Goal: Task Accomplishment & Management: Manage account settings

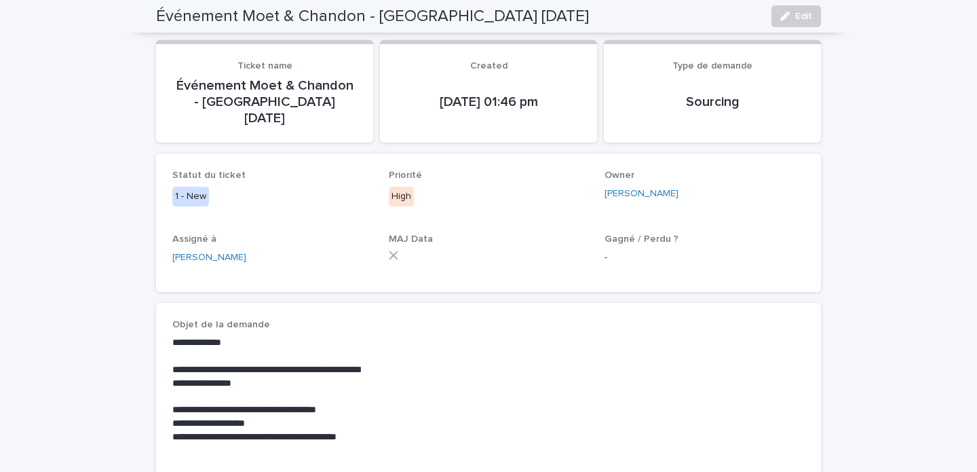
scroll to position [128, 0]
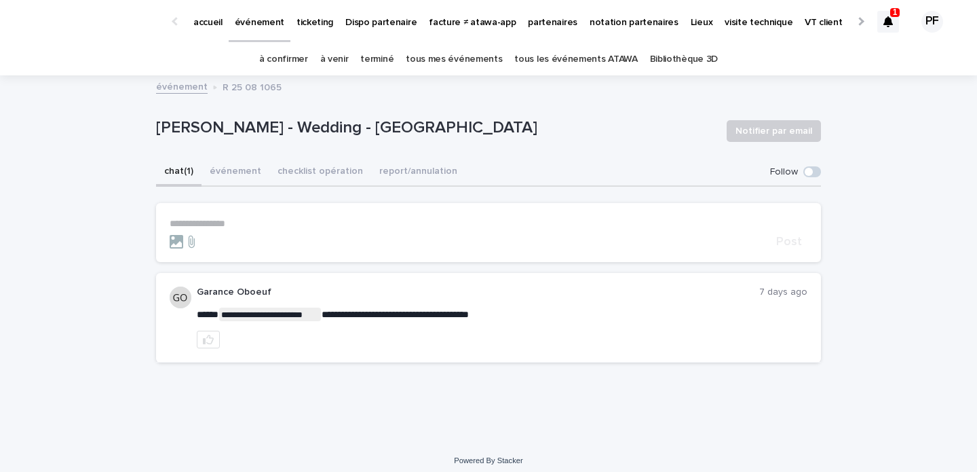
click at [308, 220] on p "**********" at bounding box center [489, 224] width 638 height 12
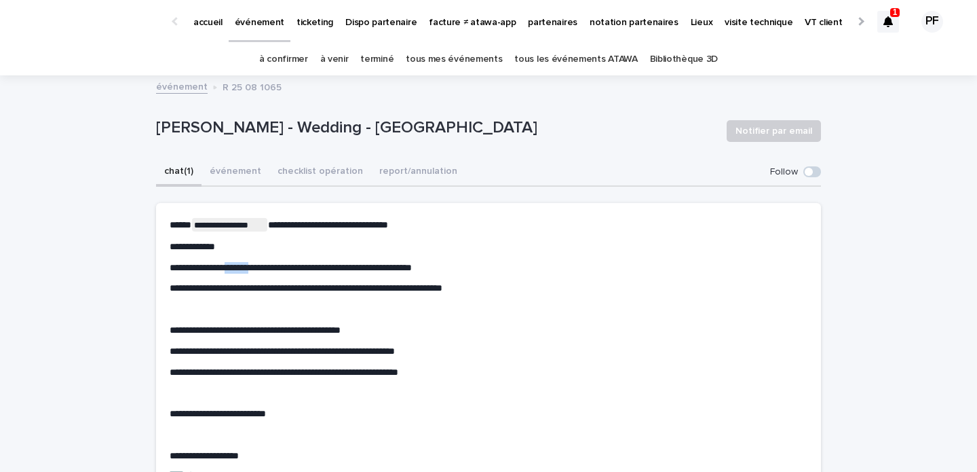
drag, startPoint x: 252, startPoint y: 266, endPoint x: 228, endPoint y: 267, distance: 23.8
click at [228, 267] on span "**********" at bounding box center [291, 268] width 242 height 10
drag, startPoint x: 229, startPoint y: 269, endPoint x: 163, endPoint y: 266, distance: 65.9
click at [163, 266] on section "**********" at bounding box center [488, 350] width 665 height 295
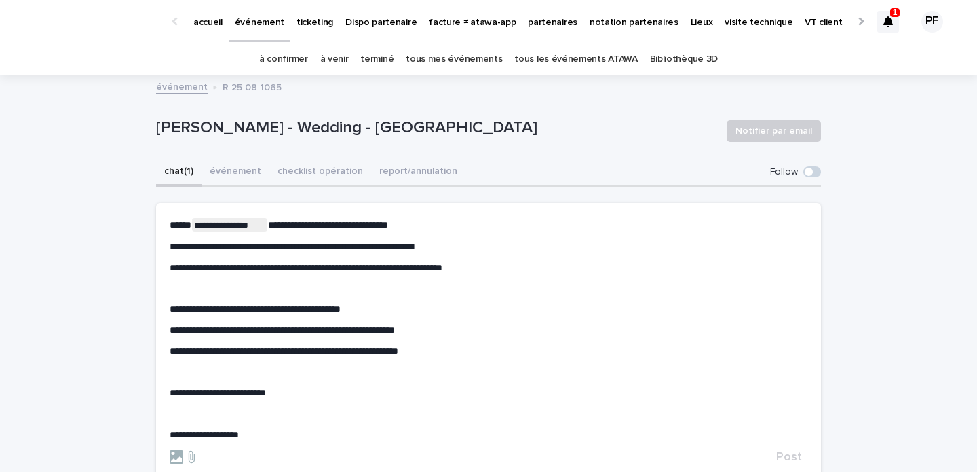
click at [200, 291] on p "﻿" at bounding box center [489, 288] width 638 height 12
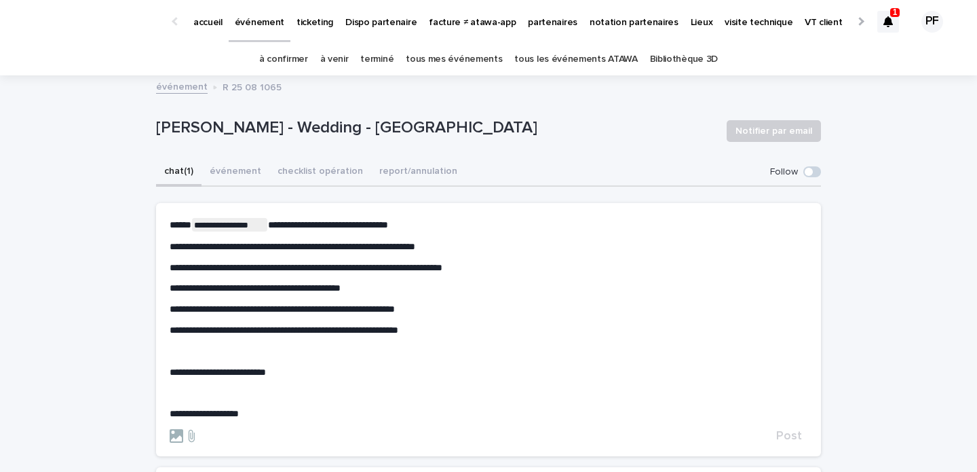
click at [304, 286] on span "**********" at bounding box center [255, 288] width 171 height 10
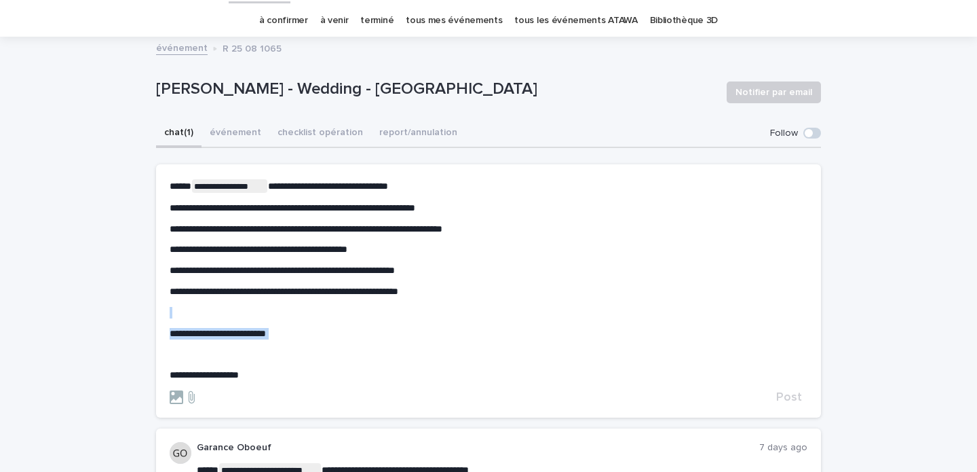
drag, startPoint x: 215, startPoint y: 358, endPoint x: 159, endPoint y: 314, distance: 71.1
click at [159, 314] on section "**********" at bounding box center [488, 290] width 665 height 253
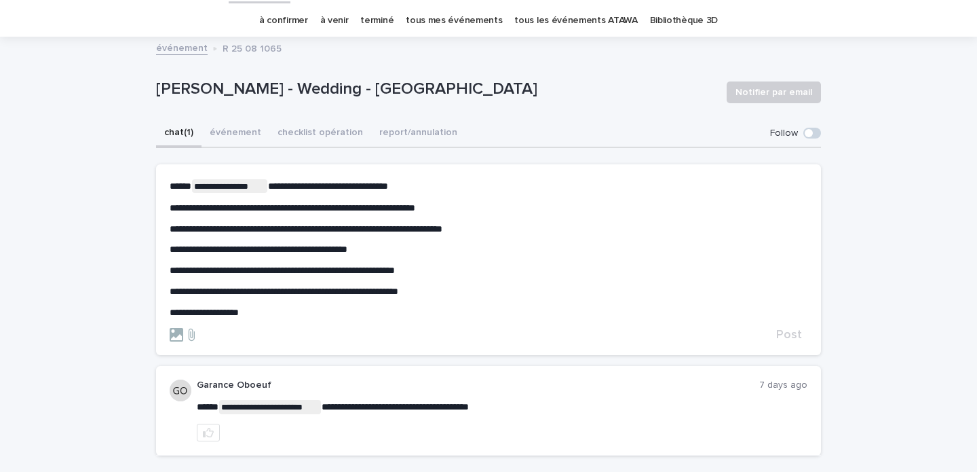
click at [388, 188] on span "**********" at bounding box center [328, 186] width 120 height 10
click at [799, 333] on span "Post" at bounding box center [789, 334] width 26 height 12
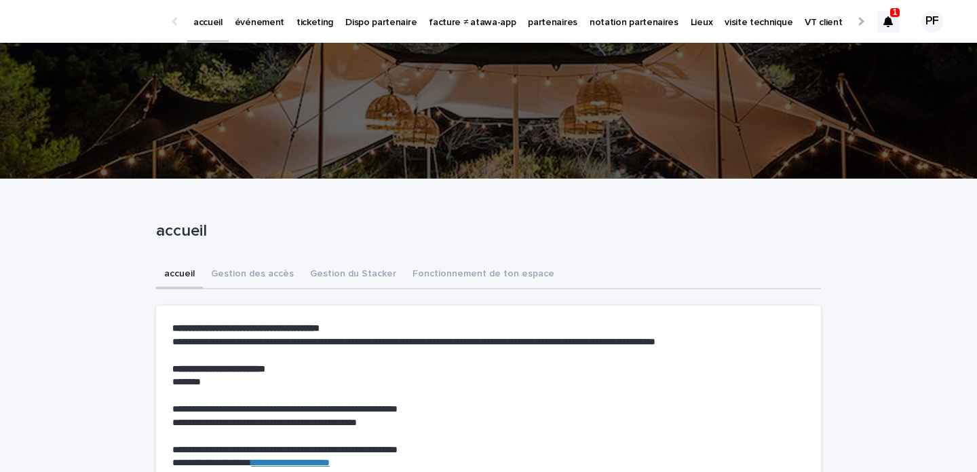
click at [271, 24] on p "événement" at bounding box center [260, 14] width 50 height 29
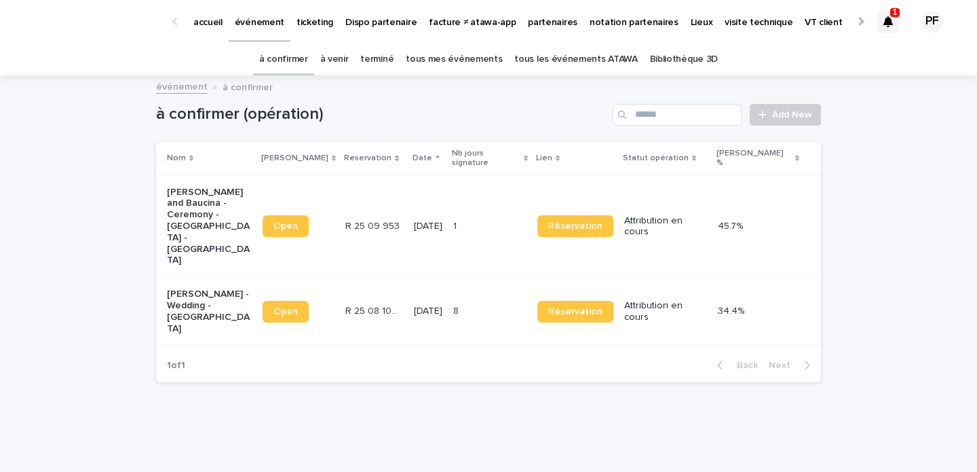
click at [347, 58] on link "à venir" at bounding box center [334, 59] width 29 height 32
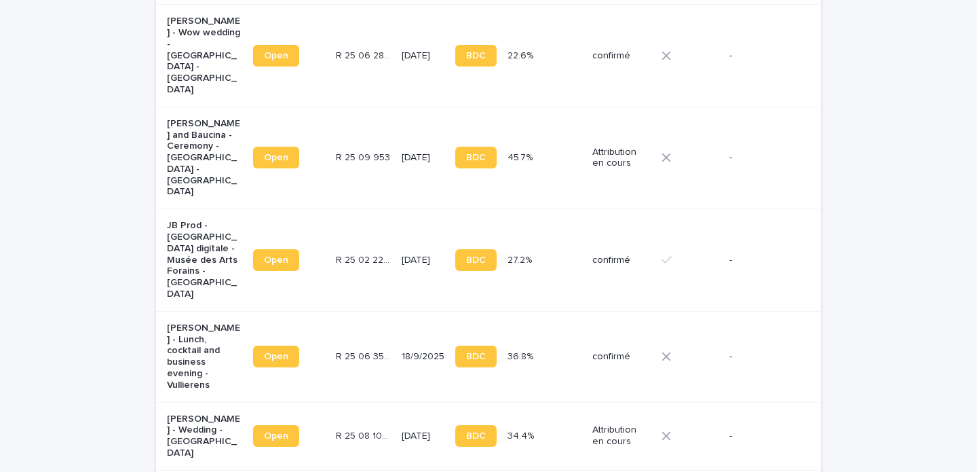
scroll to position [445, 0]
click at [208, 322] on p "Anne Cécile Garrigue - Lunch, cocktail and business evening - Vullierens" at bounding box center [204, 356] width 75 height 69
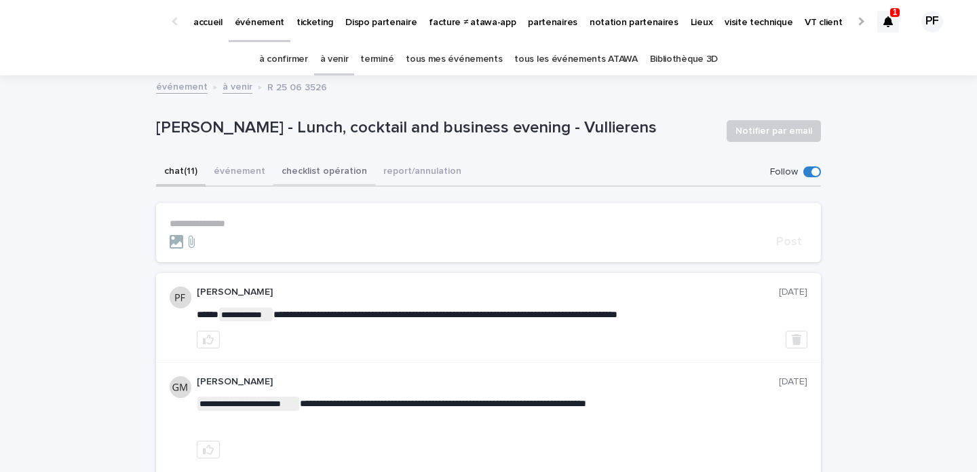
click at [307, 174] on button "checklist opération" at bounding box center [324, 172] width 102 height 29
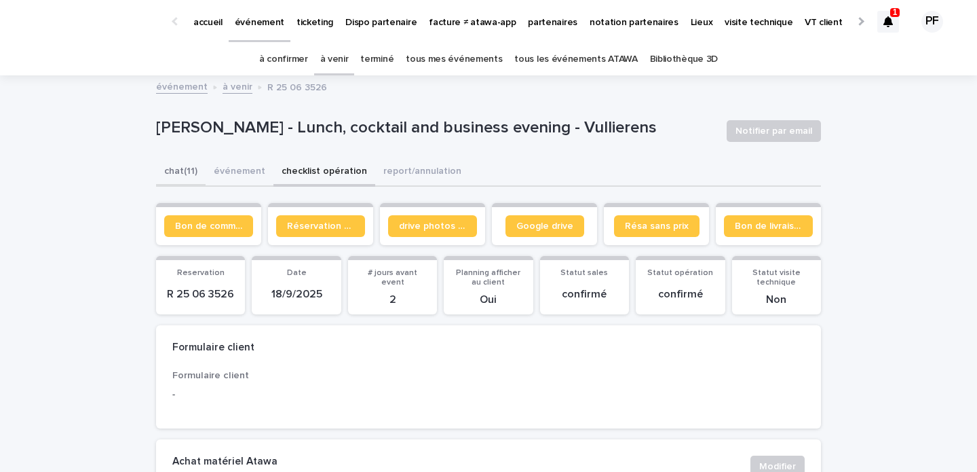
click at [188, 182] on button "chat (11)" at bounding box center [181, 172] width 50 height 29
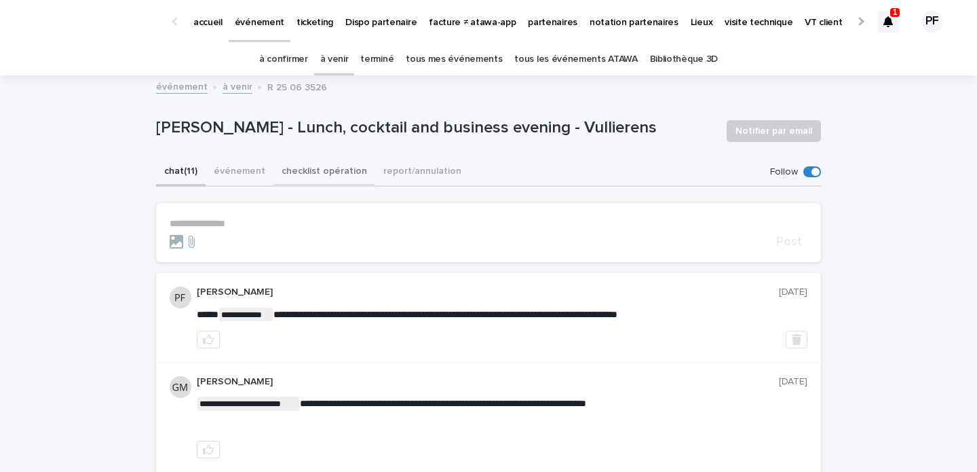
click at [342, 178] on button "checklist opération" at bounding box center [324, 172] width 102 height 29
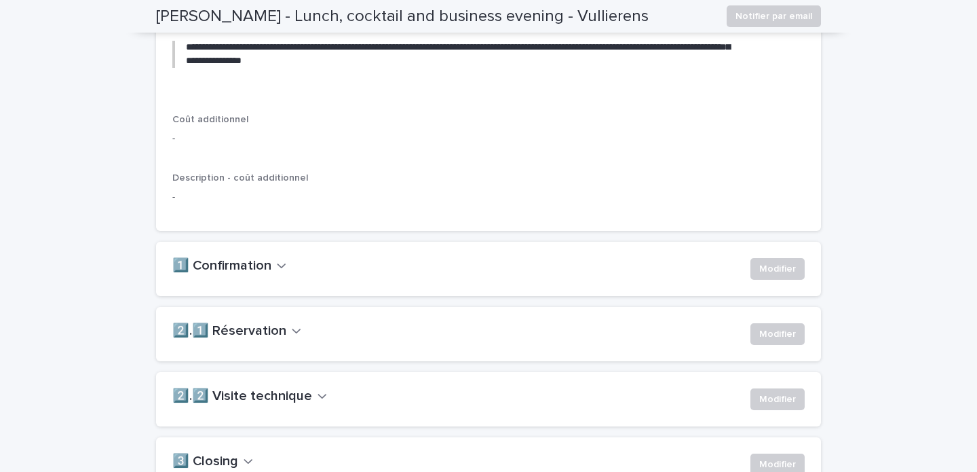
scroll to position [952, 0]
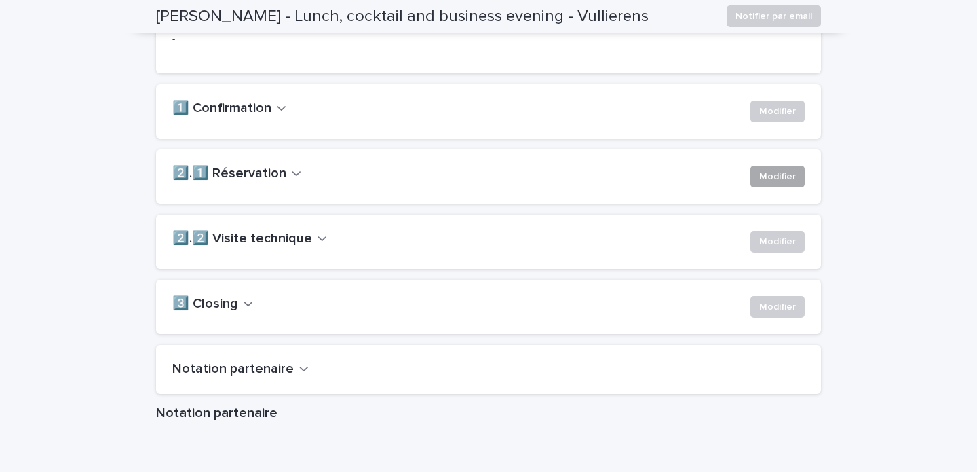
click at [773, 183] on span "Modifier" at bounding box center [777, 177] width 37 height 14
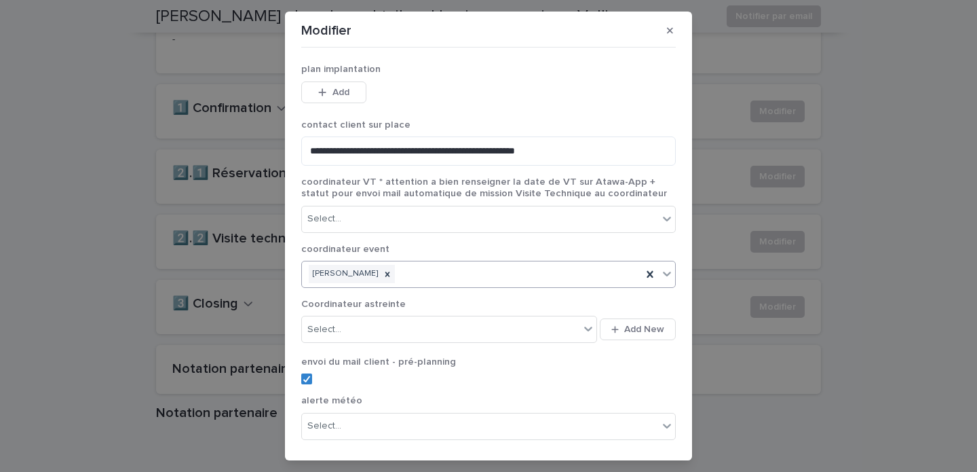
click at [478, 277] on div "William Planckeel" at bounding box center [472, 274] width 340 height 24
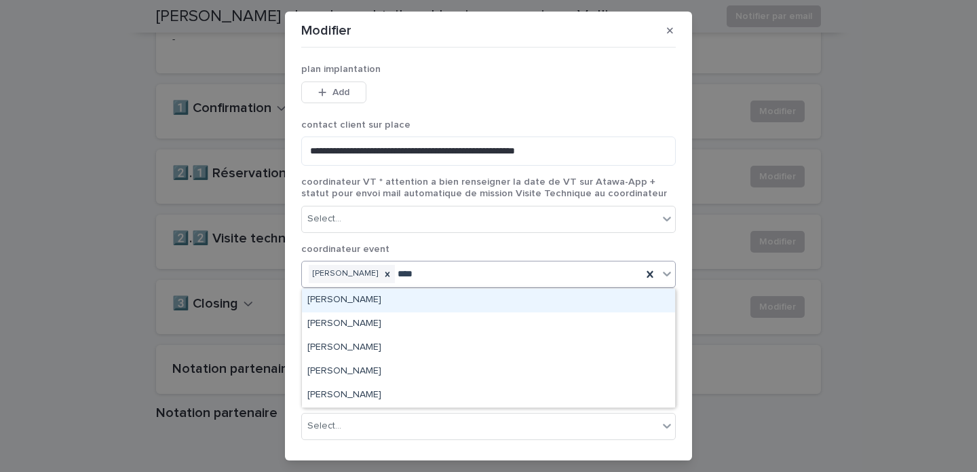
type input "*****"
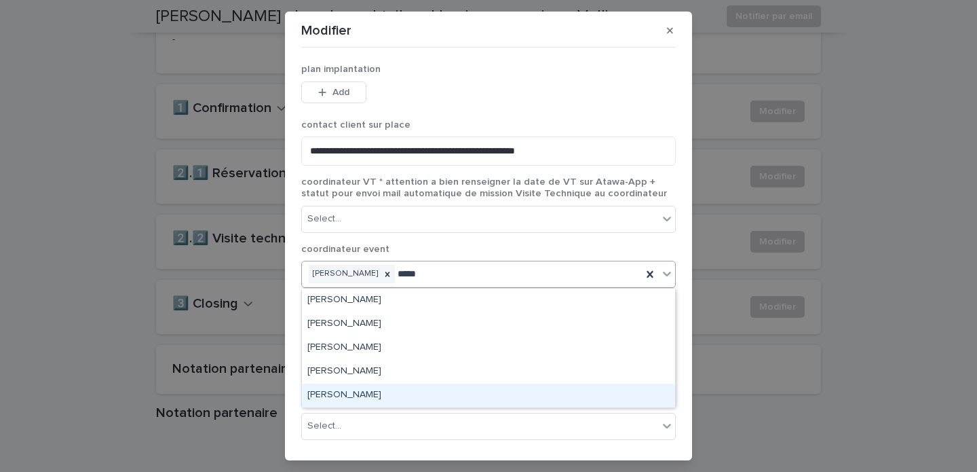
click at [383, 394] on div "Nicolo Trambajolo" at bounding box center [488, 395] width 373 height 24
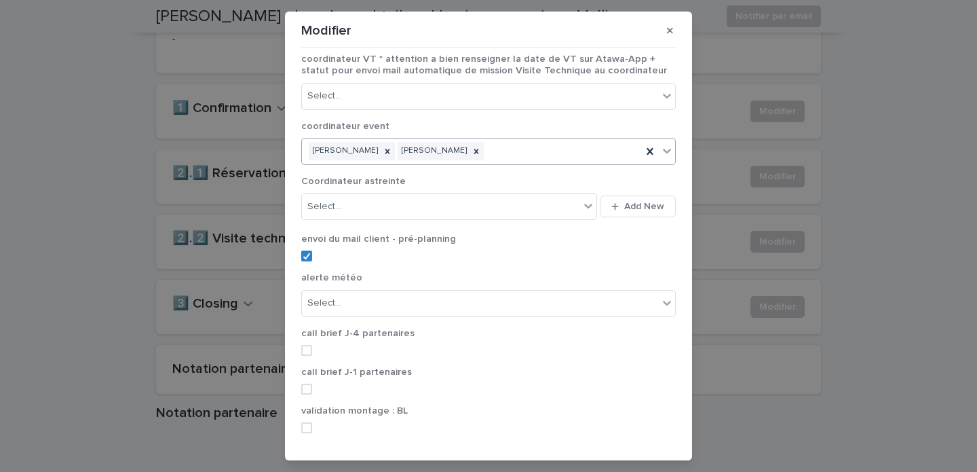
scroll to position [164, 0]
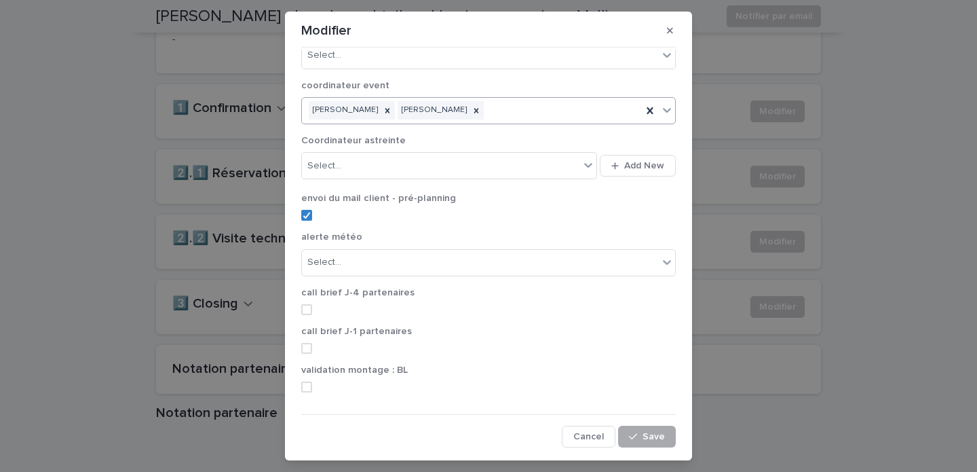
click at [649, 433] on span "Save" at bounding box center [654, 437] width 22 height 10
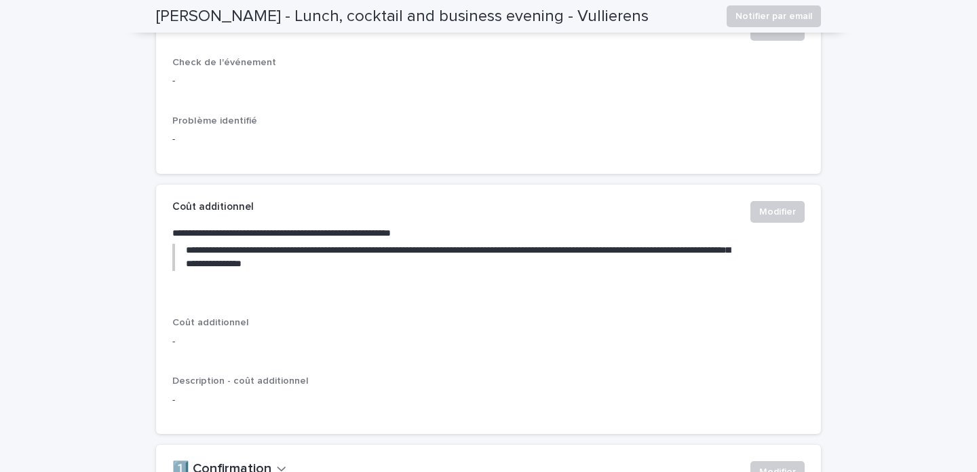
scroll to position [0, 0]
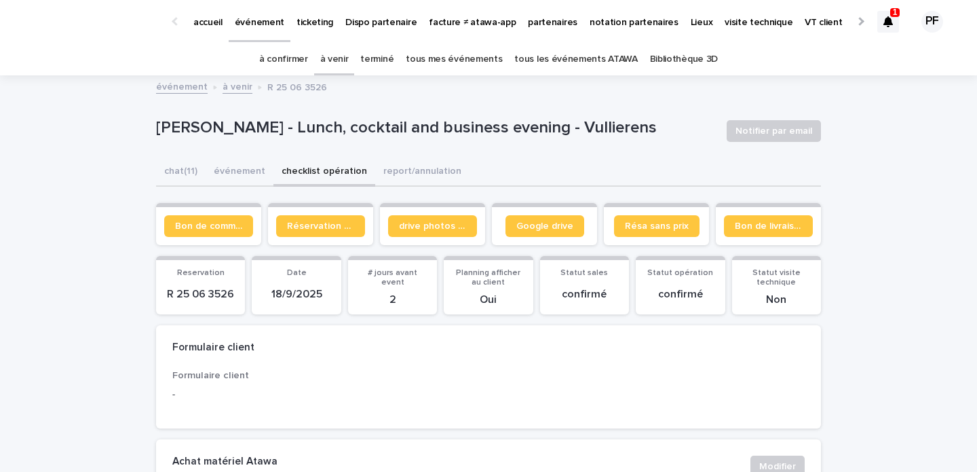
click at [355, 56] on div "à venir" at bounding box center [334, 59] width 41 height 32
click at [349, 56] on link "à venir" at bounding box center [334, 59] width 29 height 32
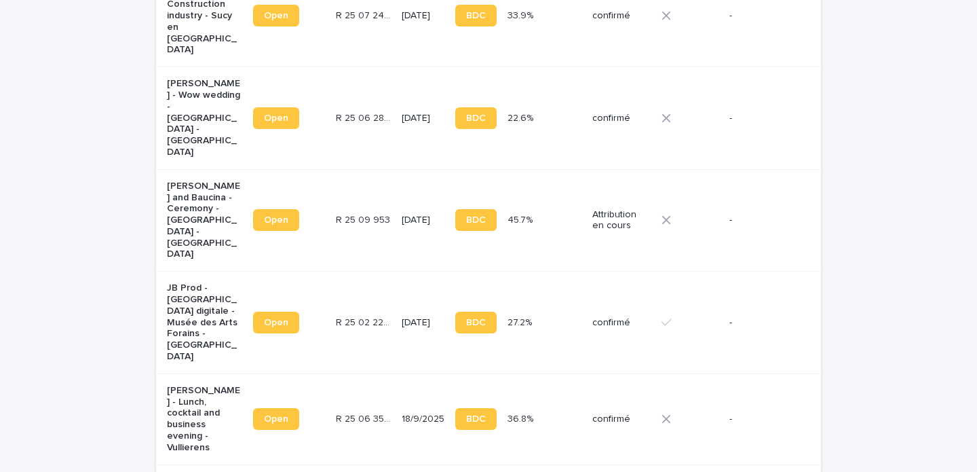
scroll to position [577, 0]
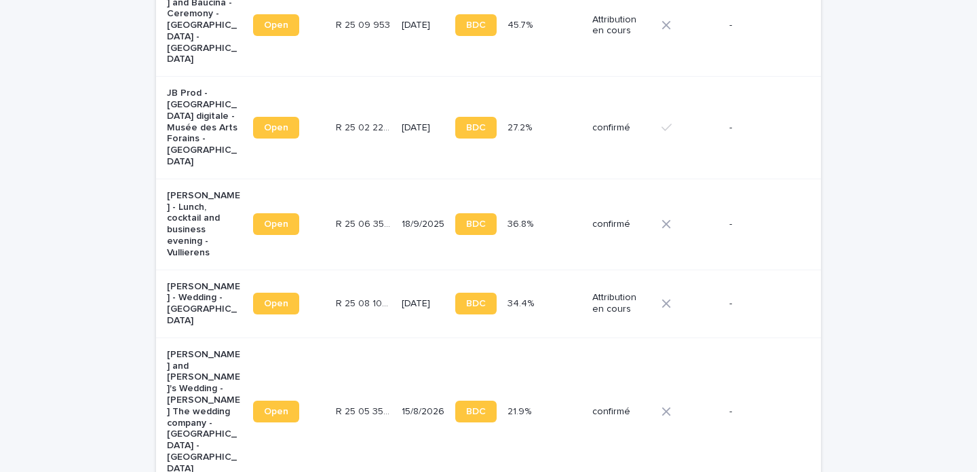
click at [336, 403] on p "R 25 05 3506" at bounding box center [364, 410] width 57 height 14
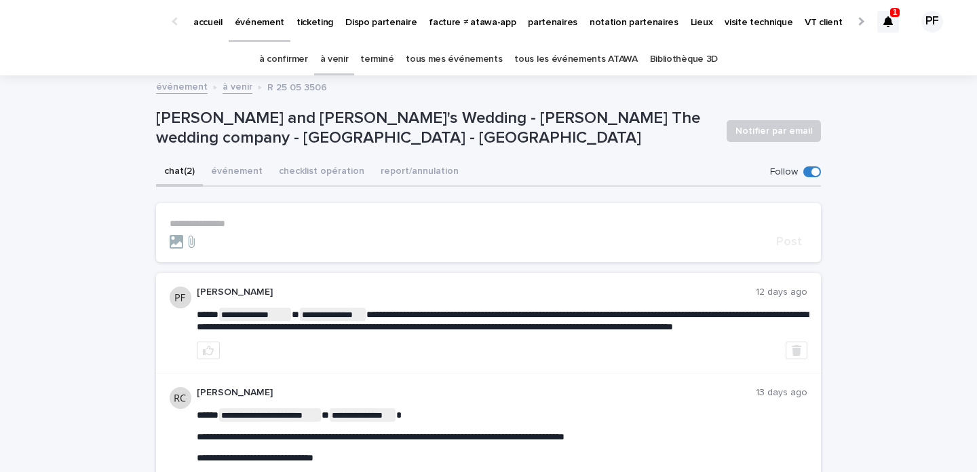
click at [890, 24] on icon at bounding box center [889, 21] width 10 height 11
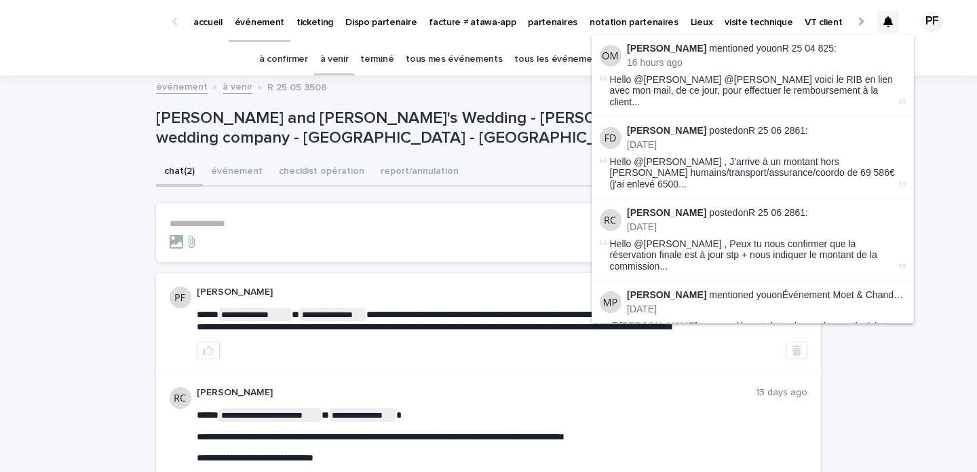
click at [890, 24] on icon at bounding box center [889, 21] width 10 height 11
click at [822, 50] on link "R 25 04 825" at bounding box center [808, 48] width 52 height 11
click at [98, 254] on div "**********" at bounding box center [488, 362] width 977 height 570
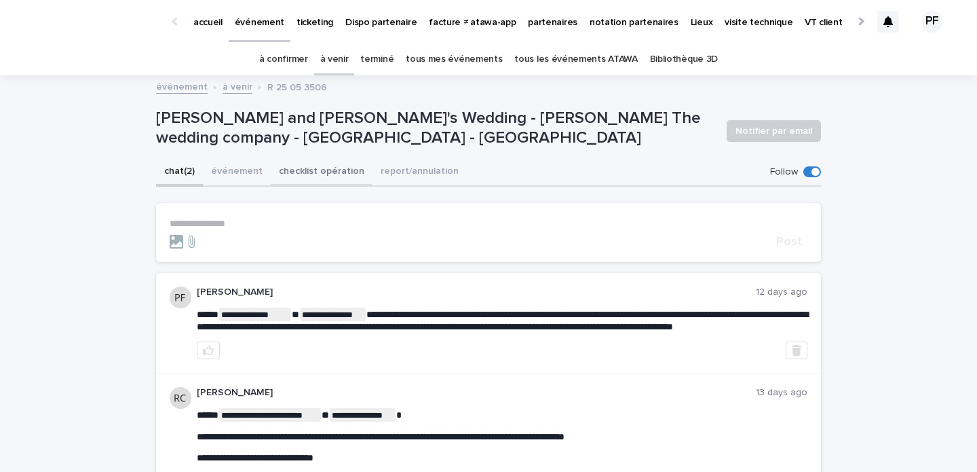
click at [307, 178] on button "checklist opération" at bounding box center [322, 172] width 102 height 29
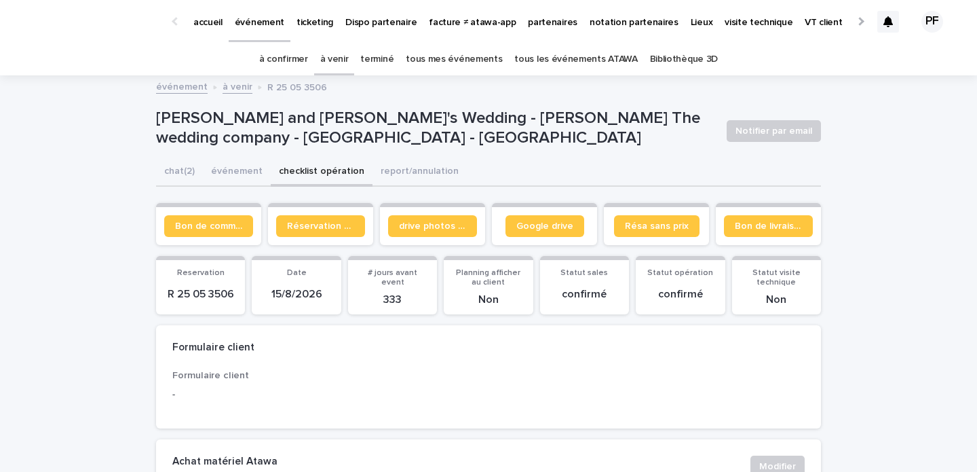
click at [243, 175] on button "événement" at bounding box center [237, 172] width 68 height 29
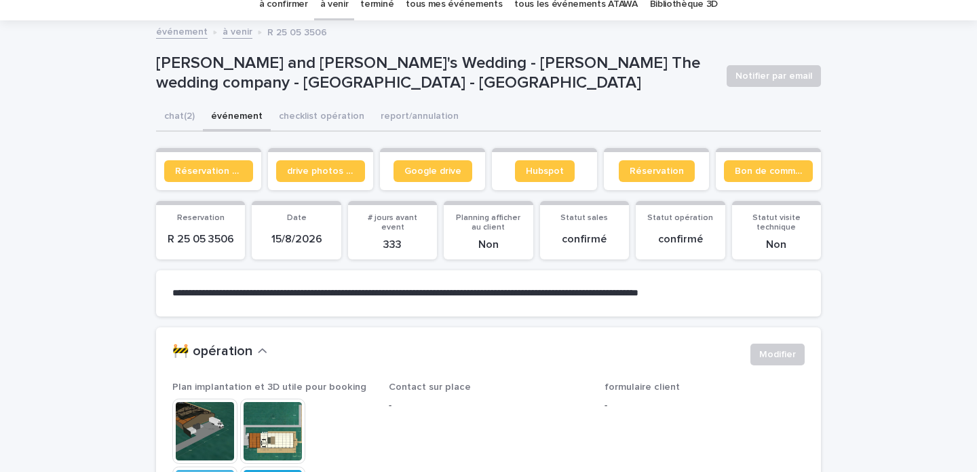
scroll to position [292, 0]
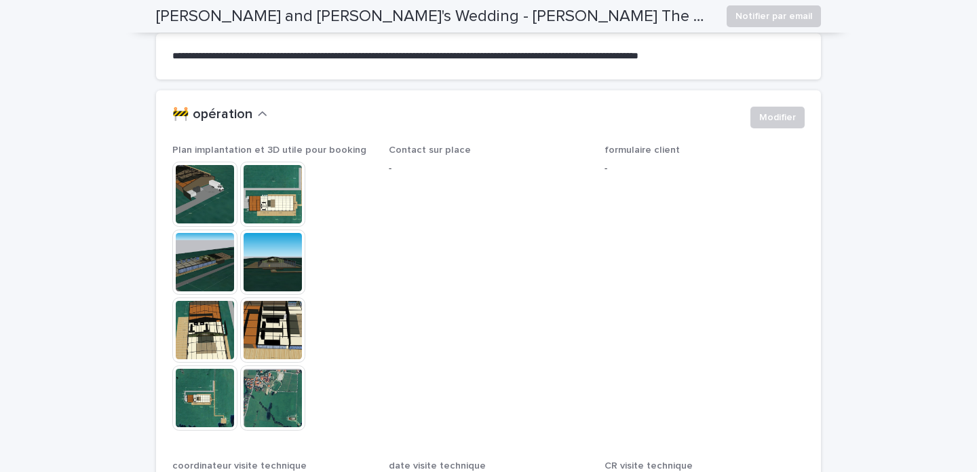
click at [202, 191] on img at bounding box center [204, 194] width 65 height 65
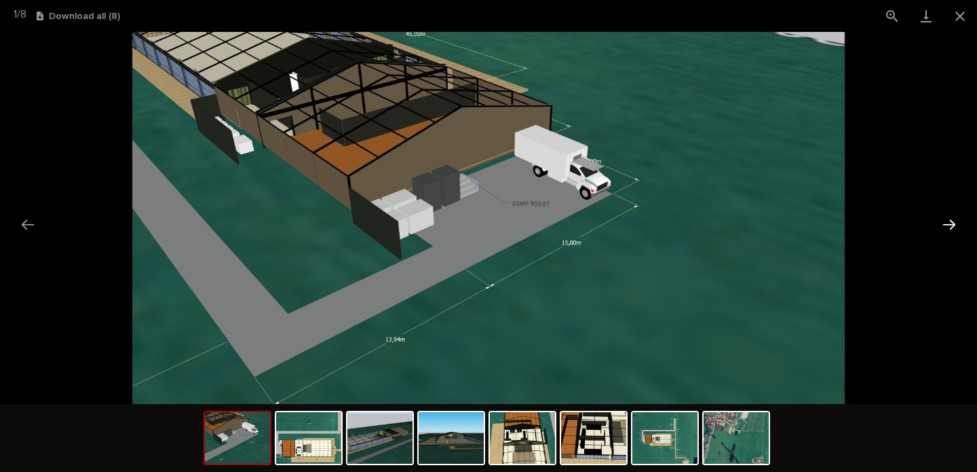
click at [952, 224] on button "Next slide" at bounding box center [949, 224] width 29 height 26
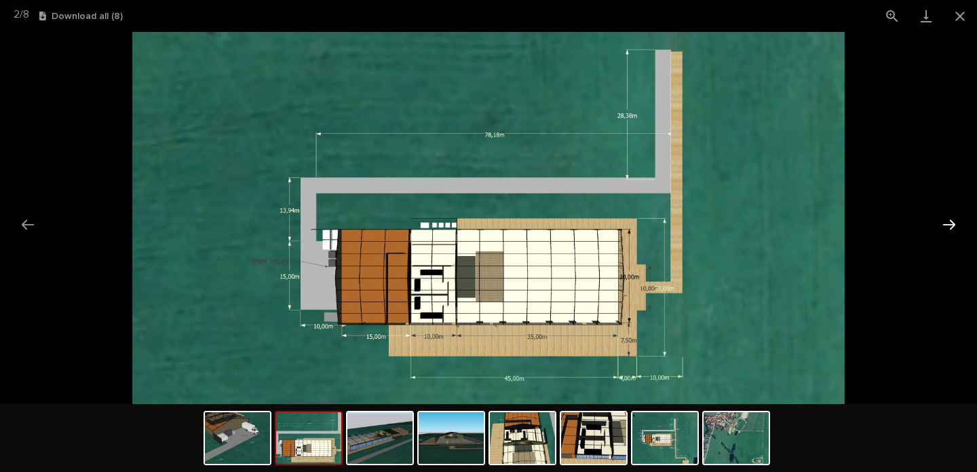
click at [952, 224] on button "Next slide" at bounding box center [949, 224] width 29 height 26
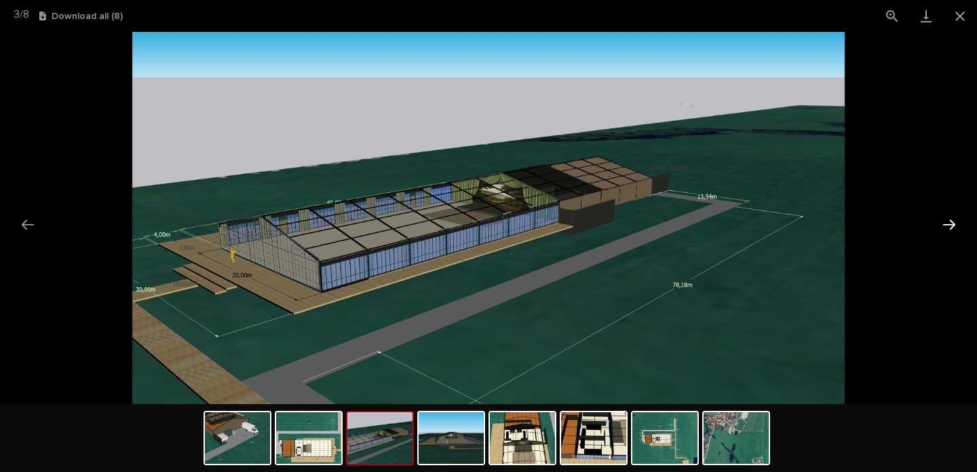
click at [952, 224] on button "Next slide" at bounding box center [949, 224] width 29 height 26
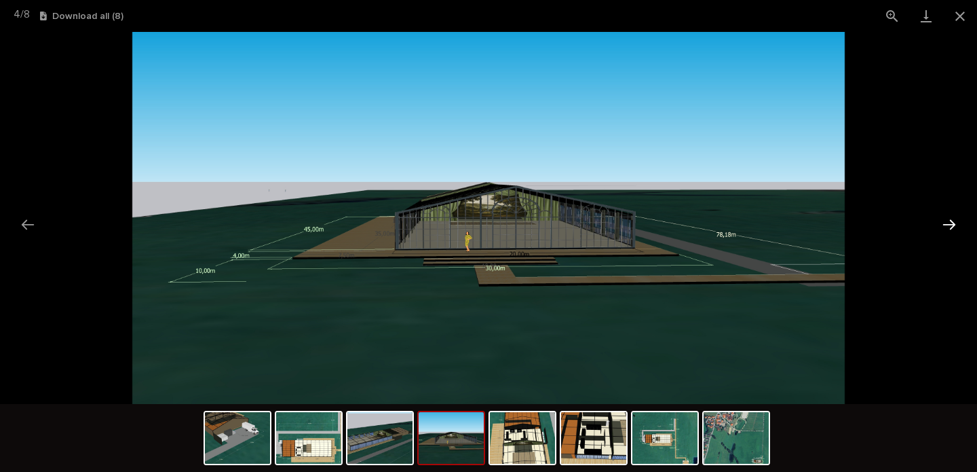
click at [952, 224] on button "Next slide" at bounding box center [949, 224] width 29 height 26
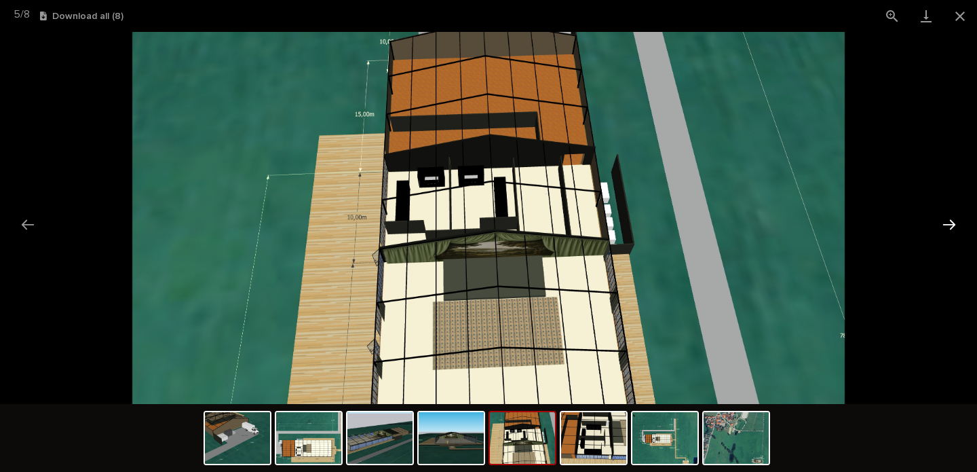
click at [952, 224] on button "Next slide" at bounding box center [949, 224] width 29 height 26
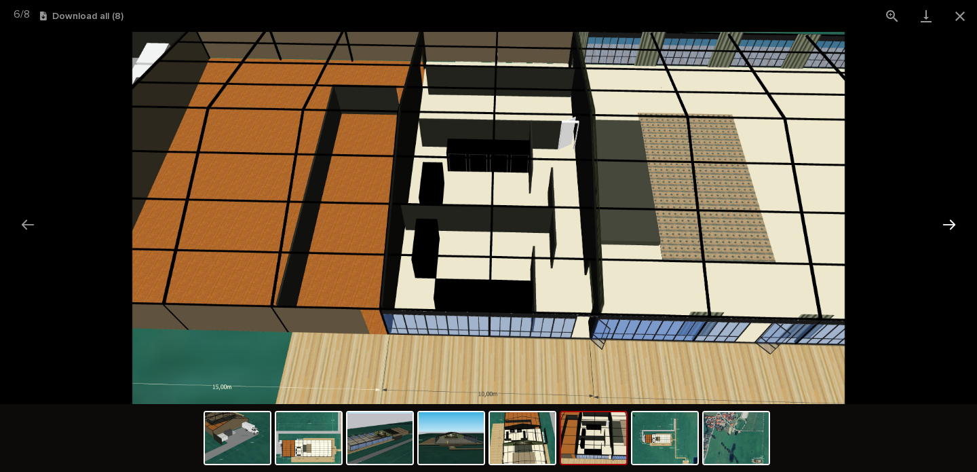
click at [952, 224] on button "Next slide" at bounding box center [949, 224] width 29 height 26
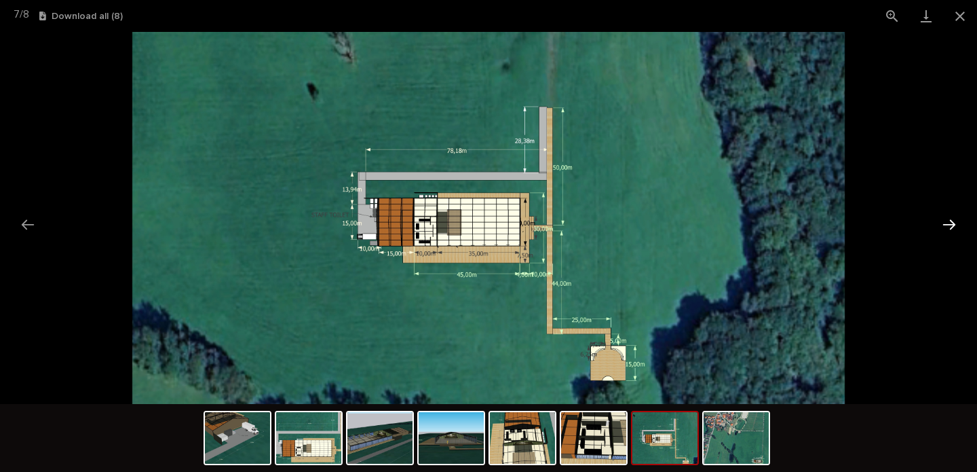
click at [952, 224] on button "Next slide" at bounding box center [949, 224] width 29 height 26
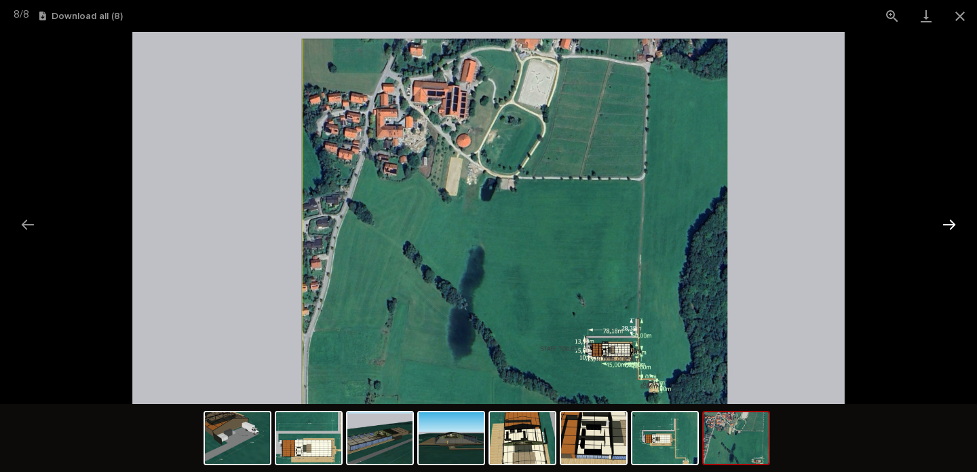
click at [952, 224] on button "Next slide" at bounding box center [949, 224] width 29 height 26
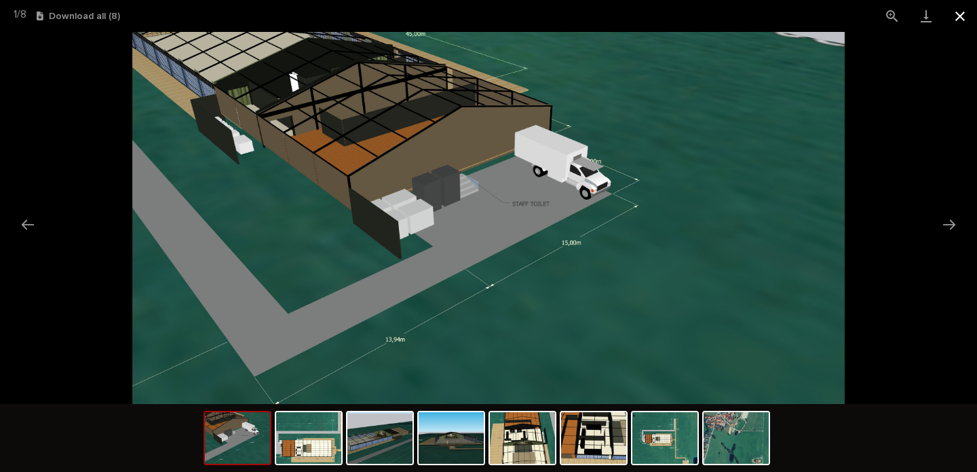
click at [964, 20] on button "Close gallery" at bounding box center [960, 16] width 34 height 32
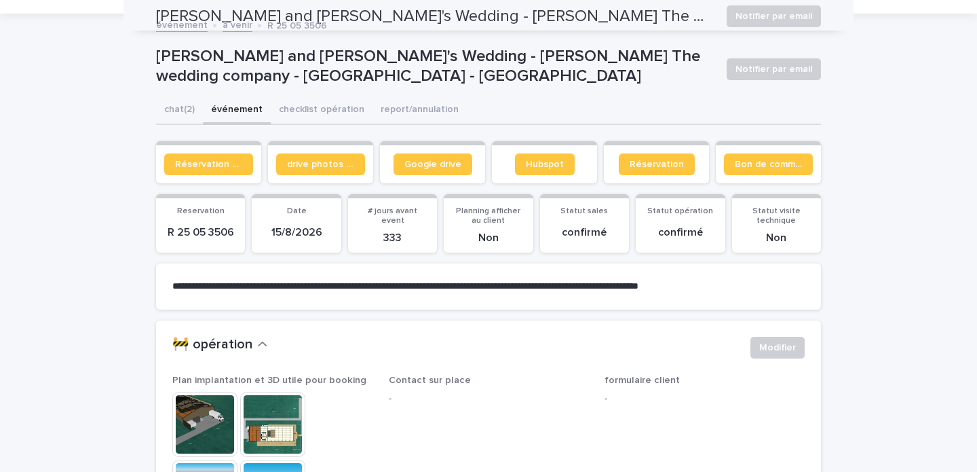
scroll to position [0, 0]
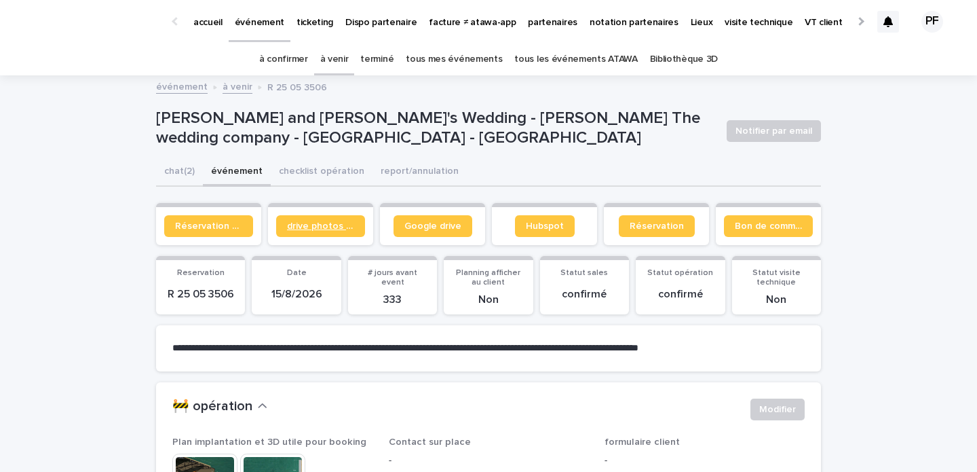
click at [314, 226] on span "drive photos coordinateur" at bounding box center [320, 226] width 67 height 10
click at [423, 225] on span "Google drive" at bounding box center [432, 226] width 57 height 10
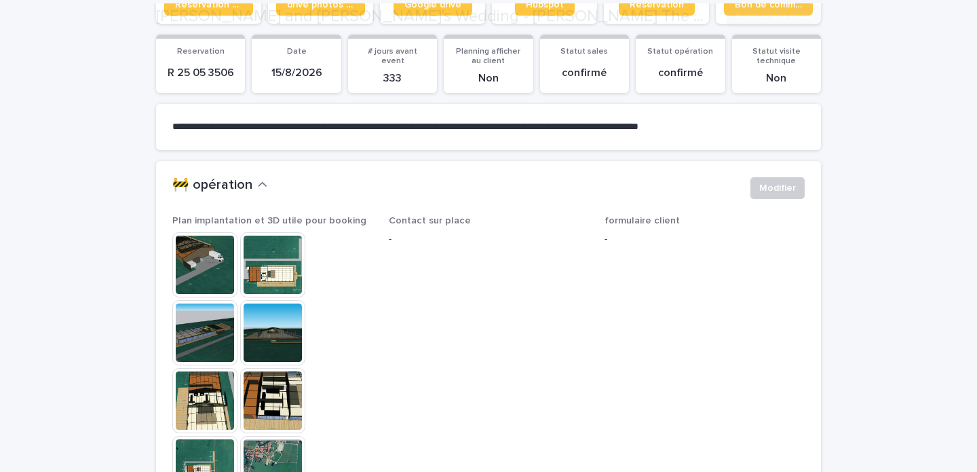
scroll to position [377, 0]
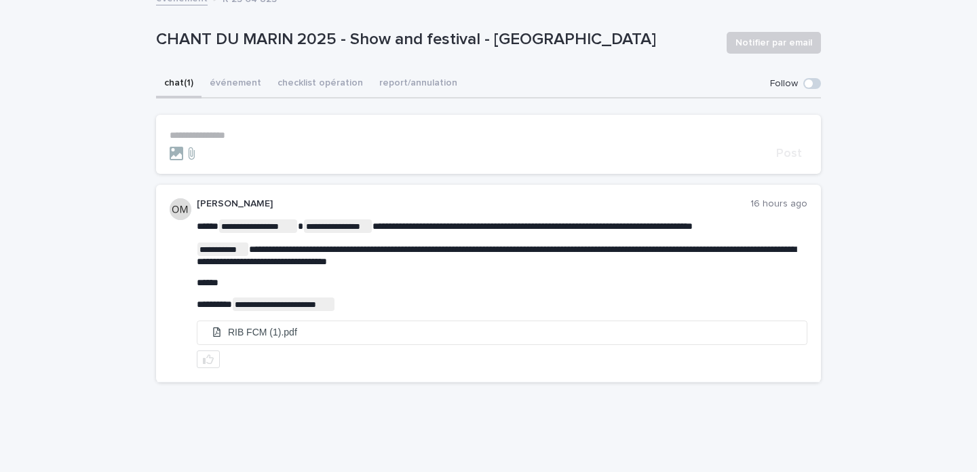
scroll to position [90, 0]
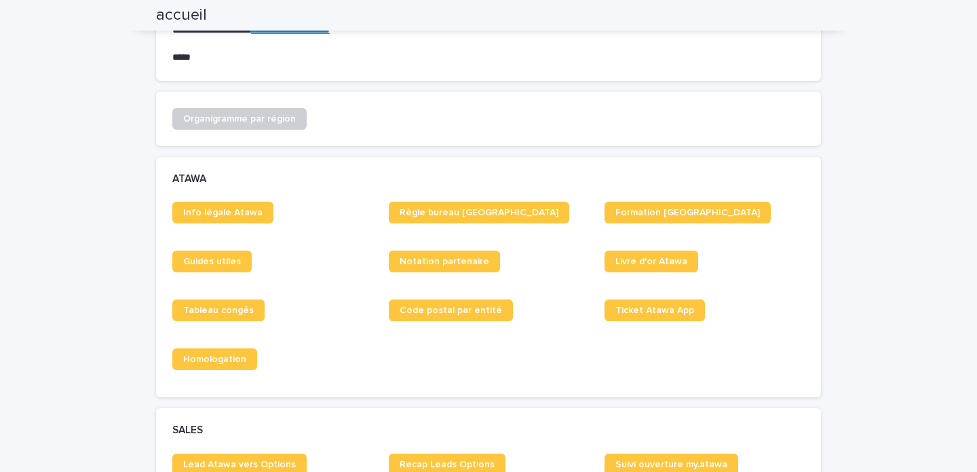
scroll to position [524, 0]
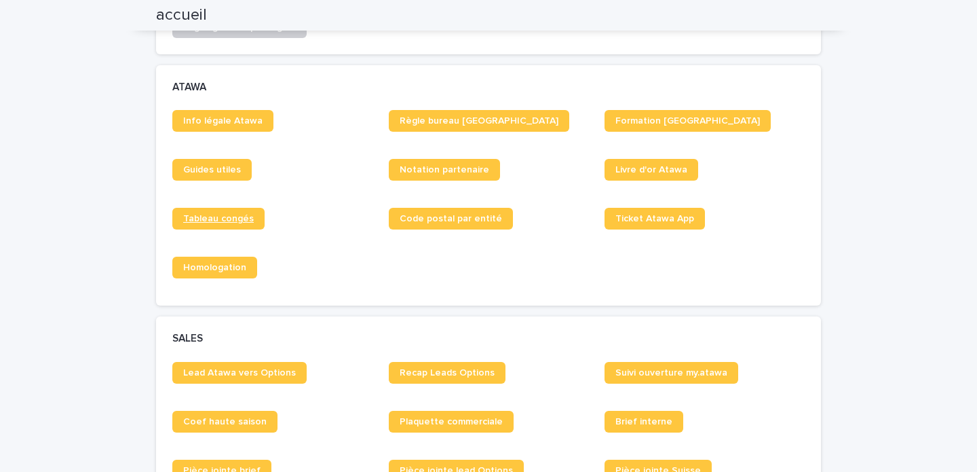
click at [212, 219] on span "Tableau congés" at bounding box center [218, 219] width 71 height 10
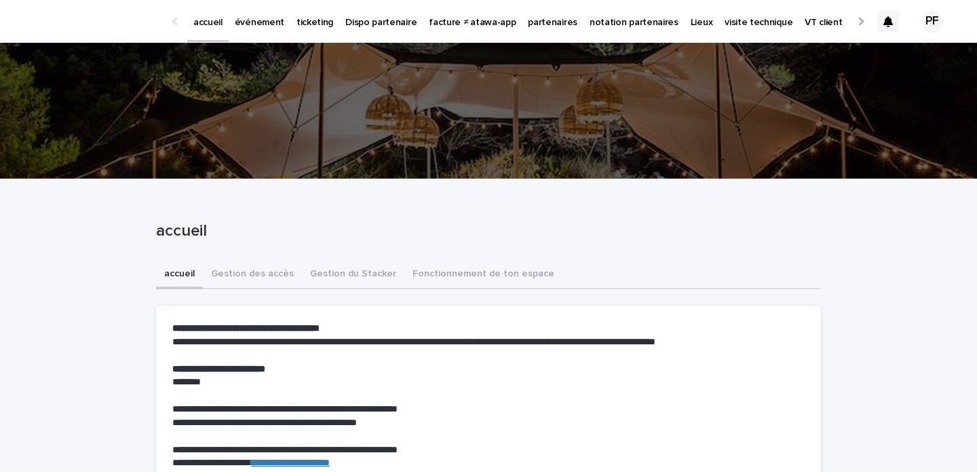
click at [261, 22] on p "événement" at bounding box center [260, 14] width 50 height 29
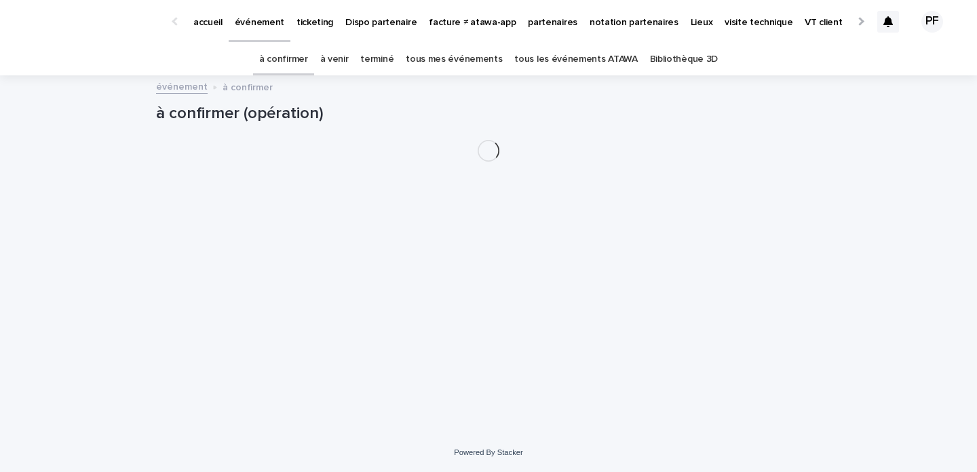
click at [538, 23] on p "partenaires" at bounding box center [553, 14] width 50 height 29
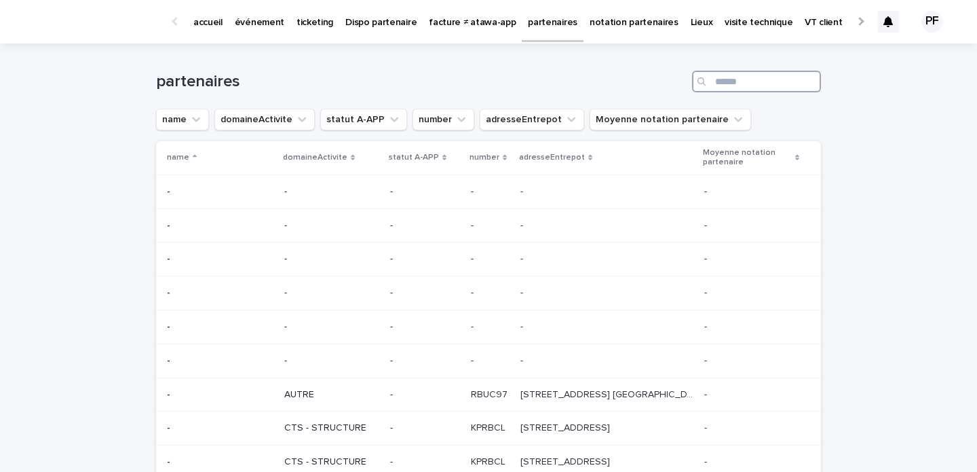
click at [730, 77] on input "Search" at bounding box center [756, 82] width 129 height 22
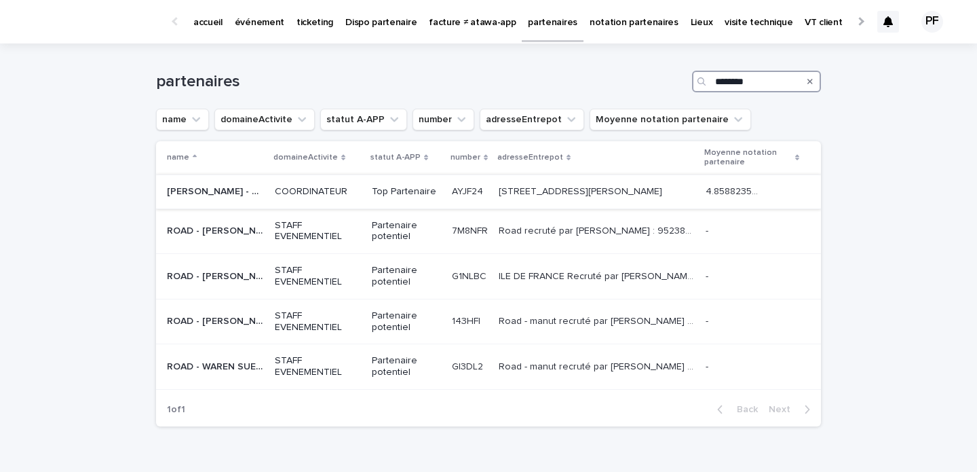
type input "********"
click at [227, 190] on p "MAXIME PAULIN - EPHEMIS" at bounding box center [217, 190] width 100 height 14
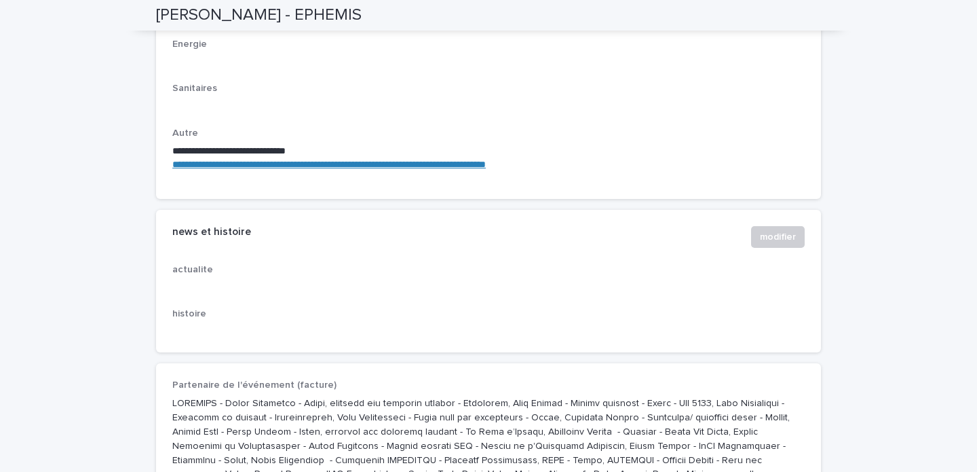
scroll to position [2028, 0]
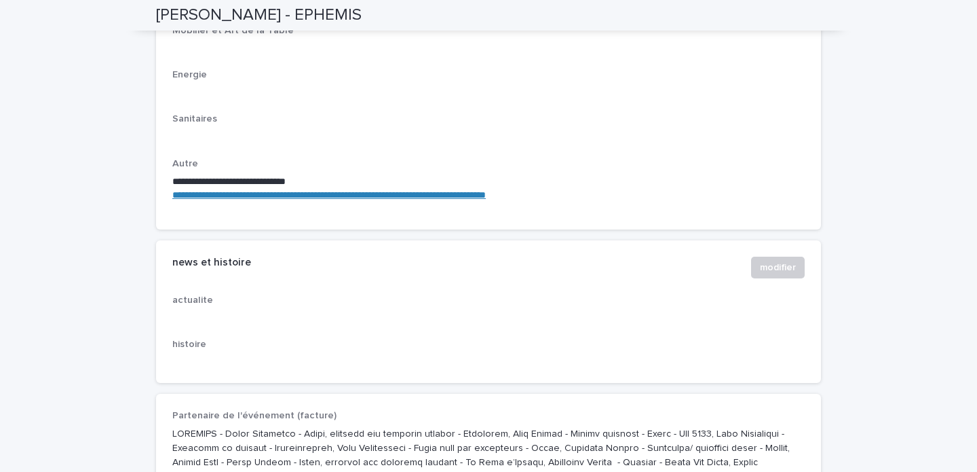
click at [261, 190] on link "**********" at bounding box center [329, 195] width 314 height 10
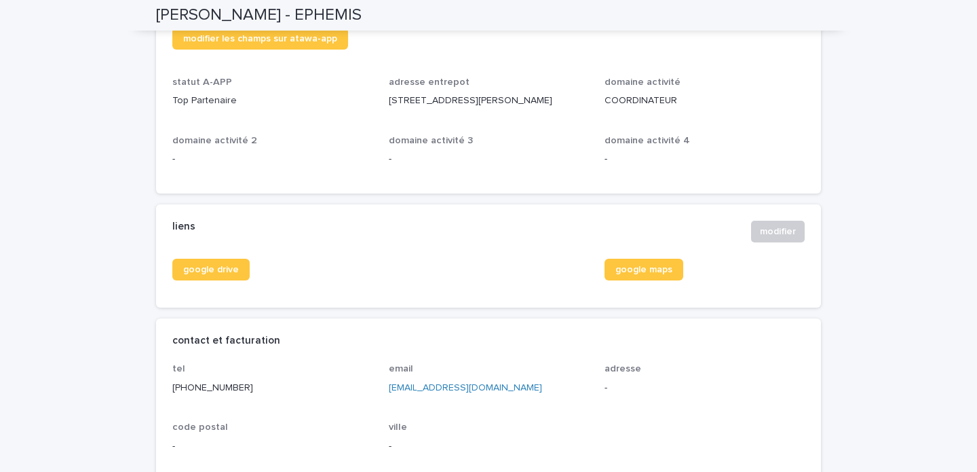
scroll to position [0, 0]
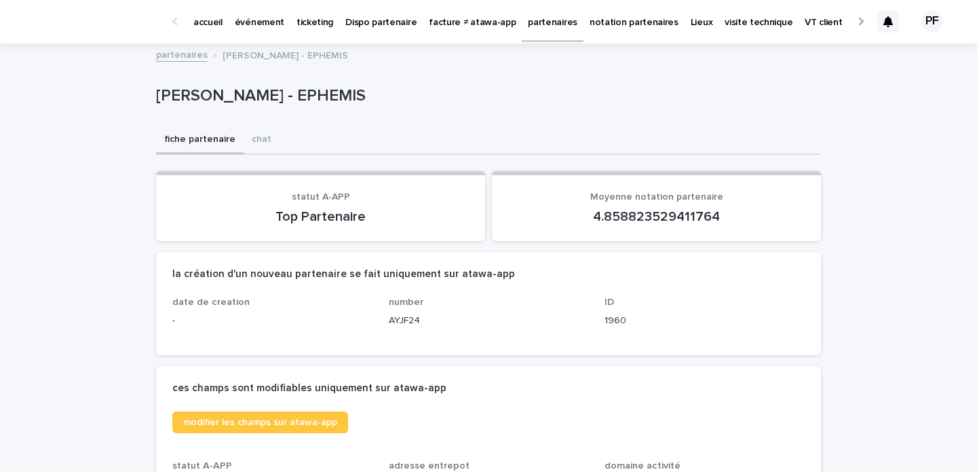
click at [540, 22] on p "partenaires" at bounding box center [553, 14] width 50 height 29
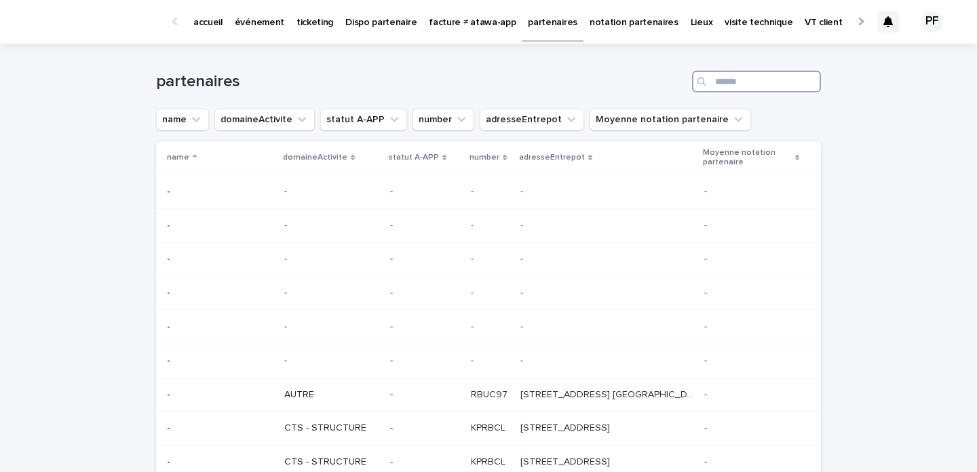
click at [740, 92] on input "Search" at bounding box center [756, 82] width 129 height 22
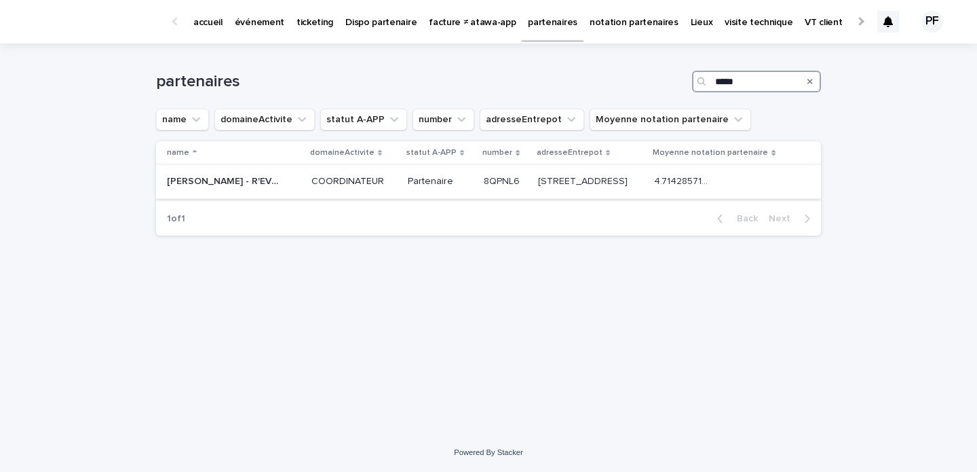
type input "*****"
click at [236, 185] on p "ROMAIN BEUDOT - R'EVENTS" at bounding box center [225, 180] width 116 height 14
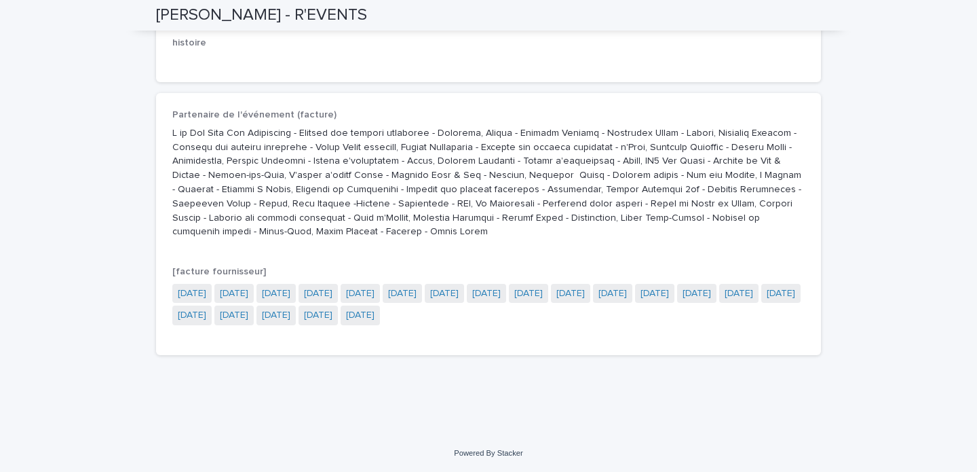
scroll to position [2288, 0]
click at [375, 314] on link "2022-03-30" at bounding box center [360, 316] width 29 height 14
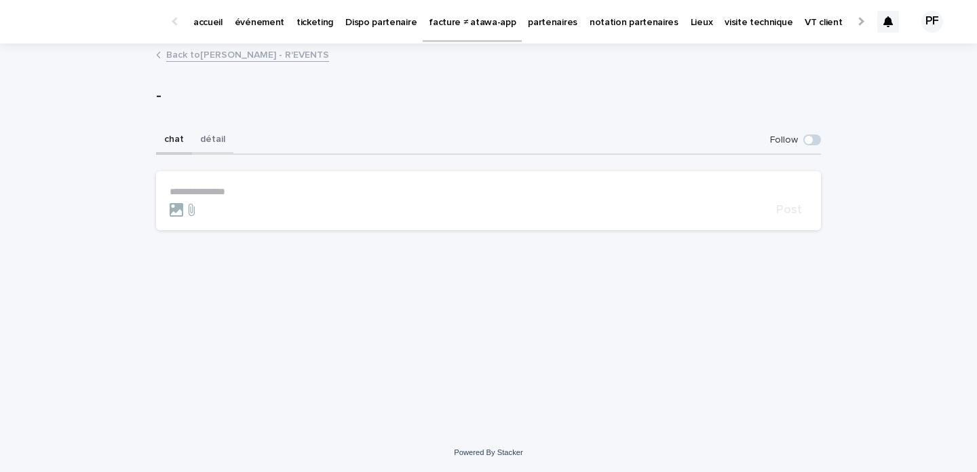
click at [213, 141] on button "détail" at bounding box center [212, 140] width 41 height 29
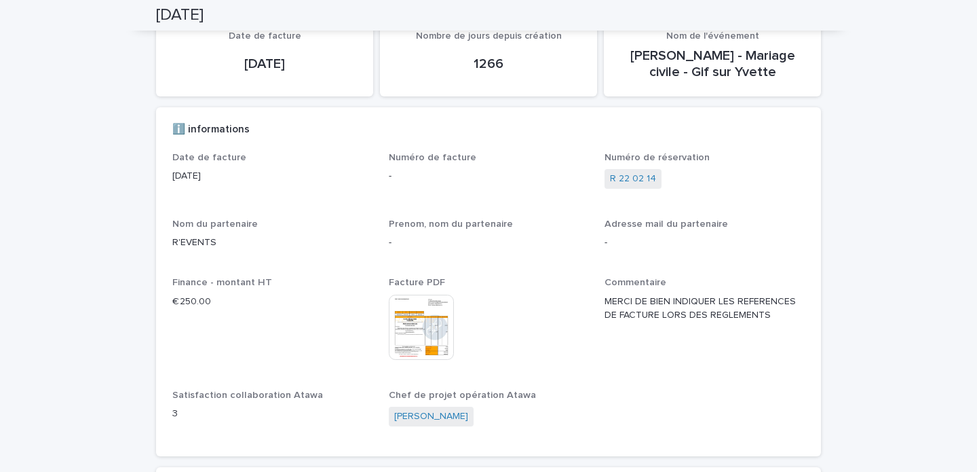
scroll to position [177, 0]
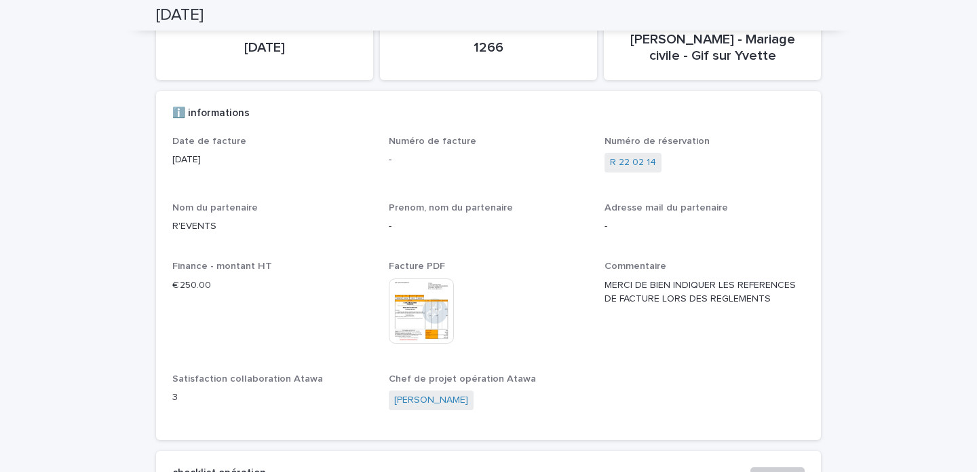
click at [421, 302] on img at bounding box center [421, 310] width 65 height 65
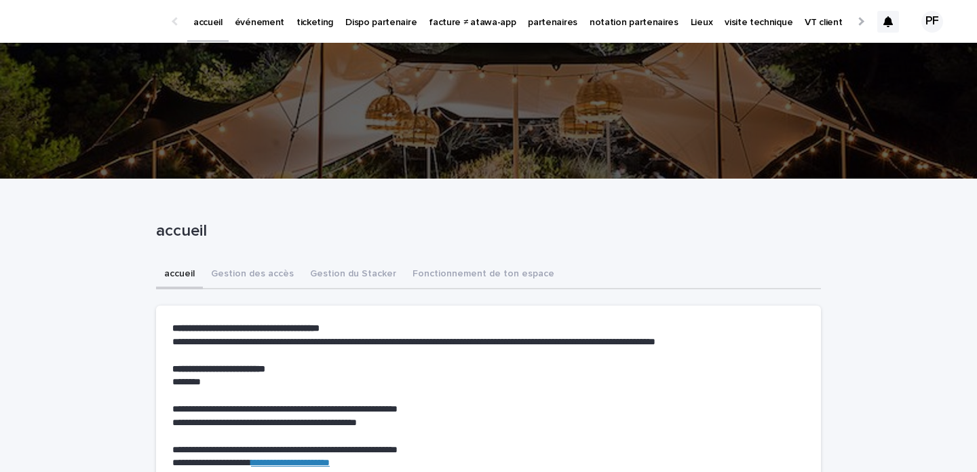
click at [269, 22] on p "événement" at bounding box center [260, 14] width 50 height 29
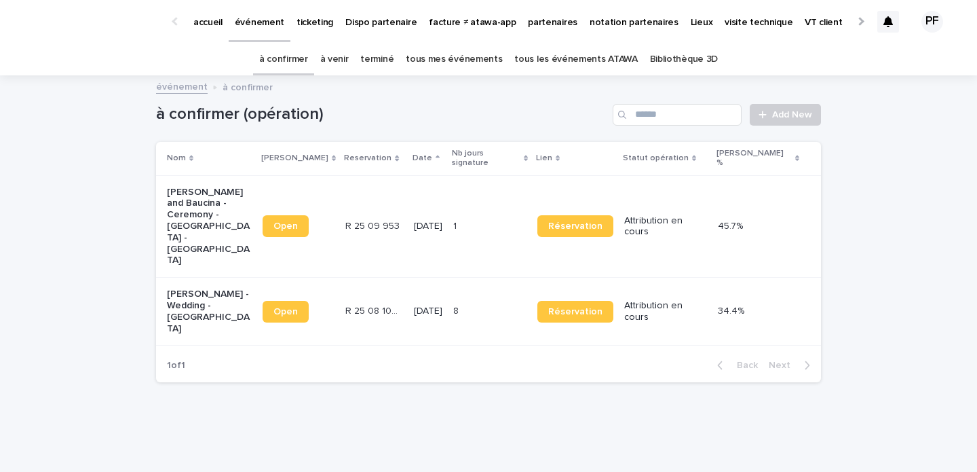
click at [226, 195] on p "[PERSON_NAME] and Baucina - Ceremony - [GEOGRAPHIC_DATA] - [GEOGRAPHIC_DATA]" at bounding box center [209, 227] width 85 height 80
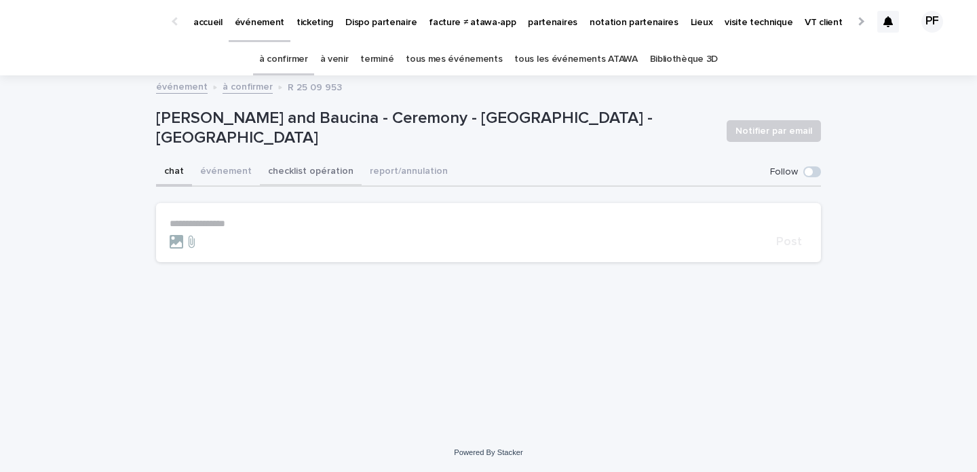
click at [313, 164] on button "checklist opération" at bounding box center [311, 172] width 102 height 29
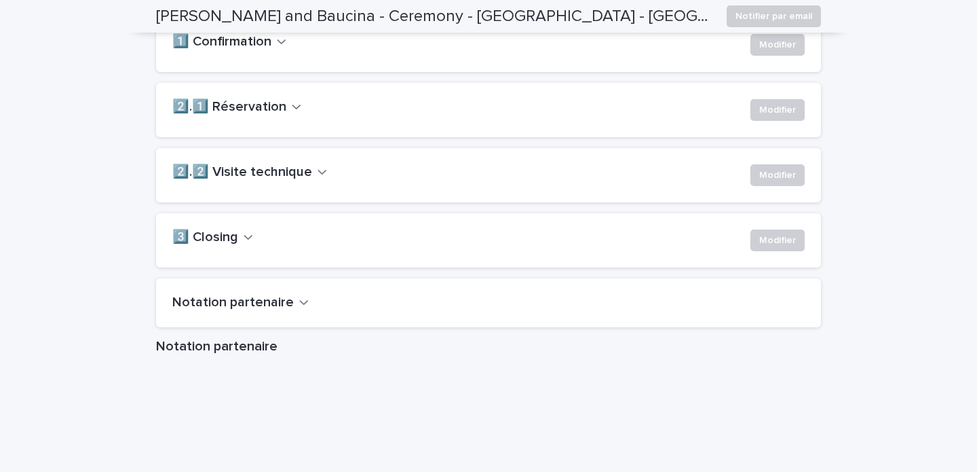
scroll to position [993, 0]
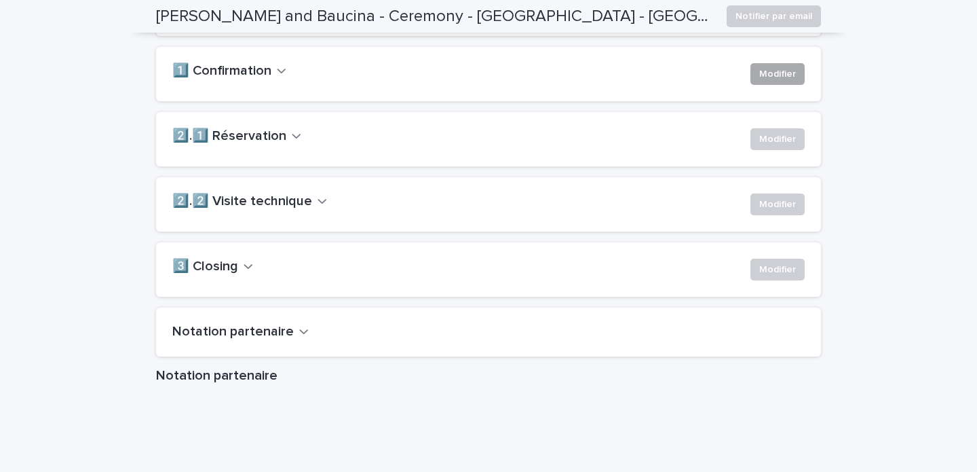
click at [782, 85] on button "Modifier" at bounding box center [778, 74] width 54 height 22
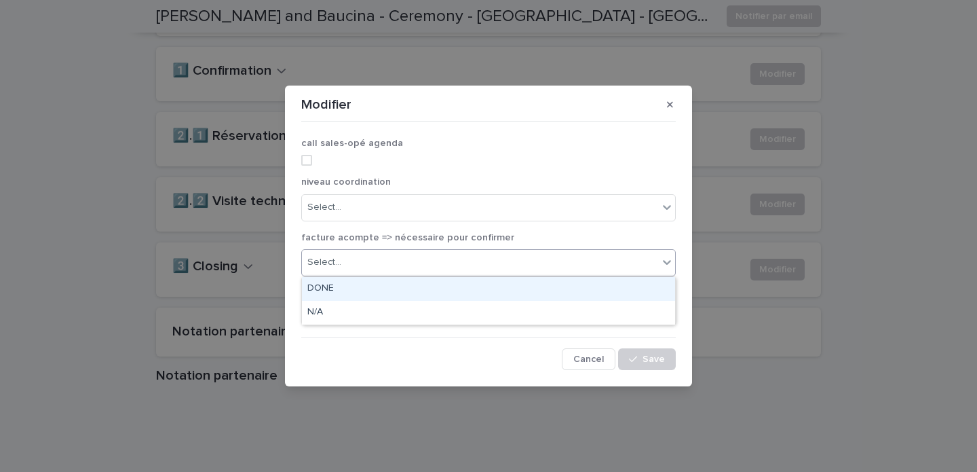
click at [544, 263] on div "Select..." at bounding box center [480, 262] width 356 height 22
click at [480, 288] on div "DONE" at bounding box center [488, 289] width 373 height 24
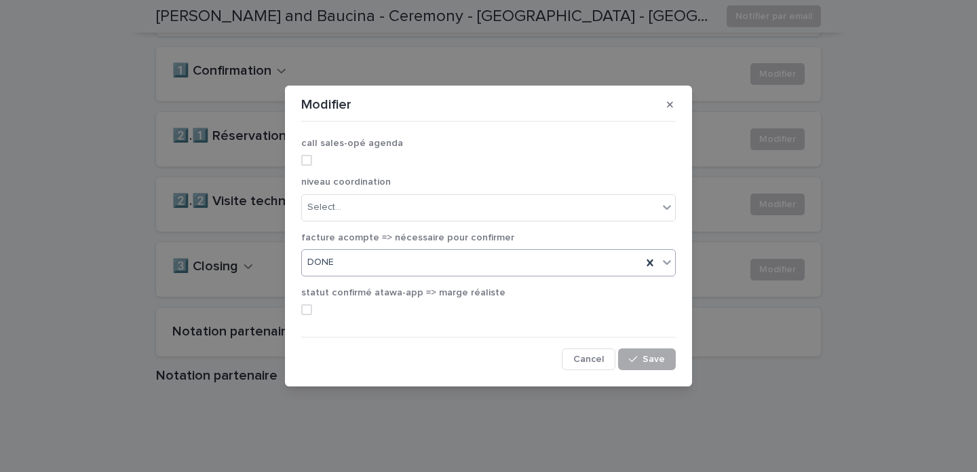
click at [654, 361] on span "Save" at bounding box center [654, 359] width 22 height 10
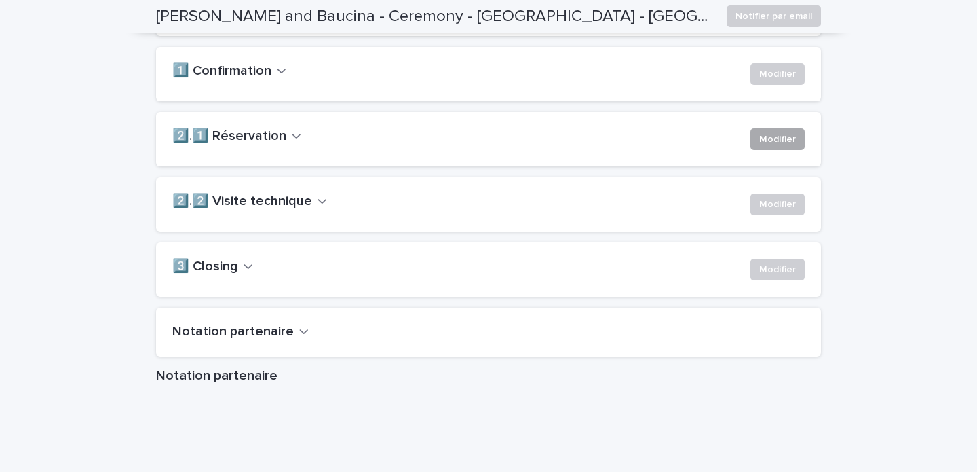
click at [775, 146] on span "Modifier" at bounding box center [777, 139] width 37 height 14
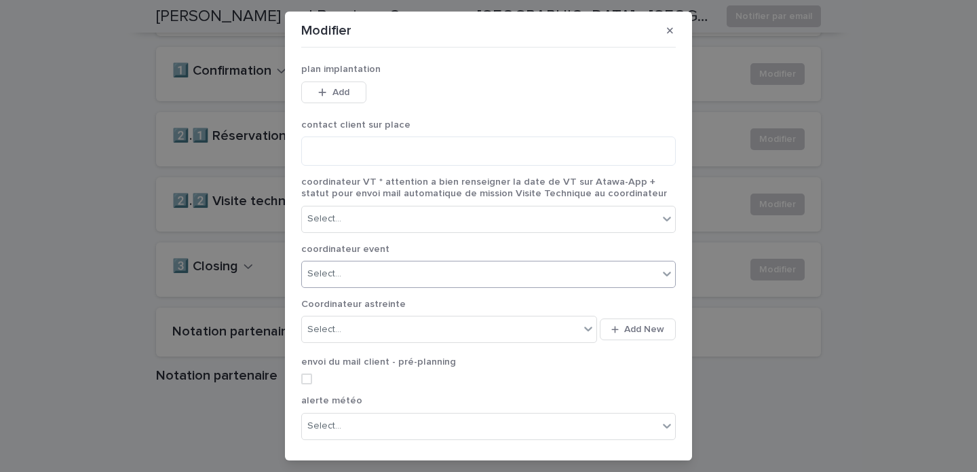
click at [497, 280] on div "Select..." at bounding box center [480, 274] width 356 height 22
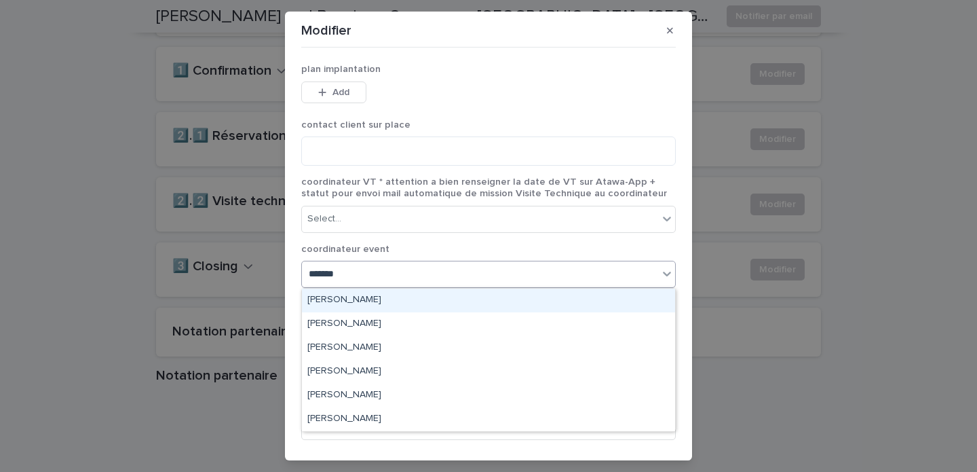
type input "********"
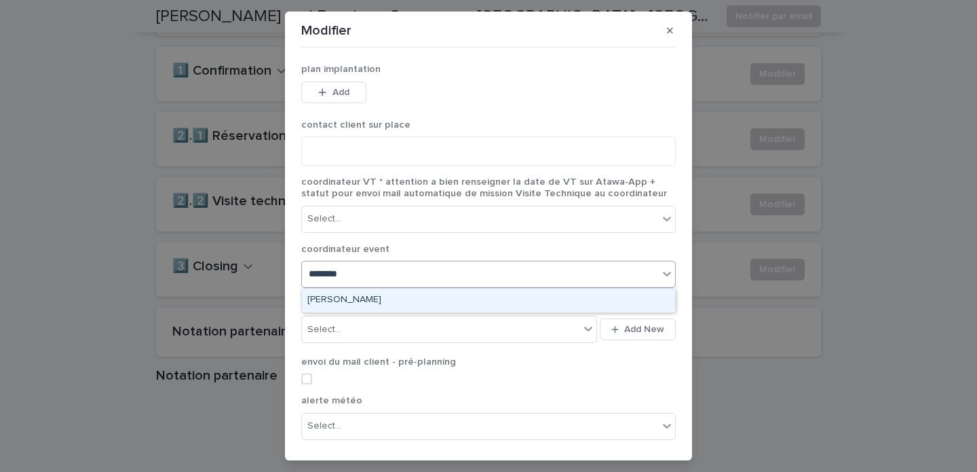
click at [358, 297] on div "[PERSON_NAME]" at bounding box center [488, 300] width 373 height 24
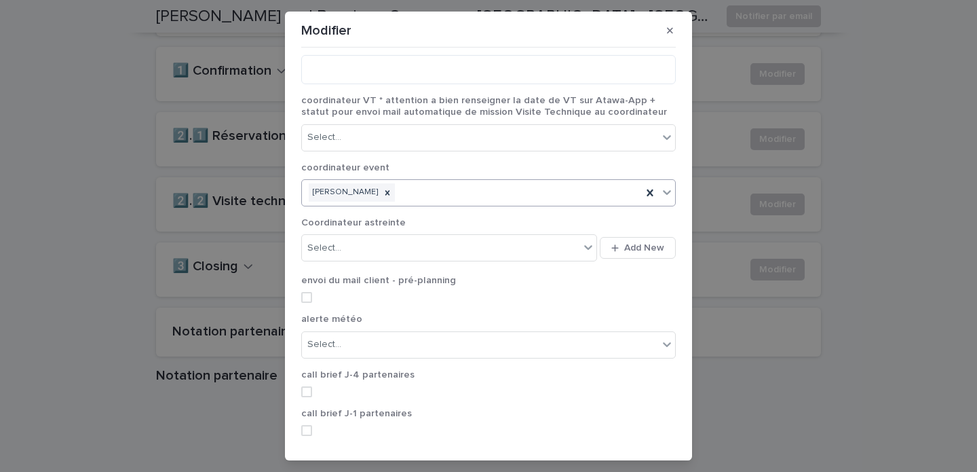
scroll to position [164, 0]
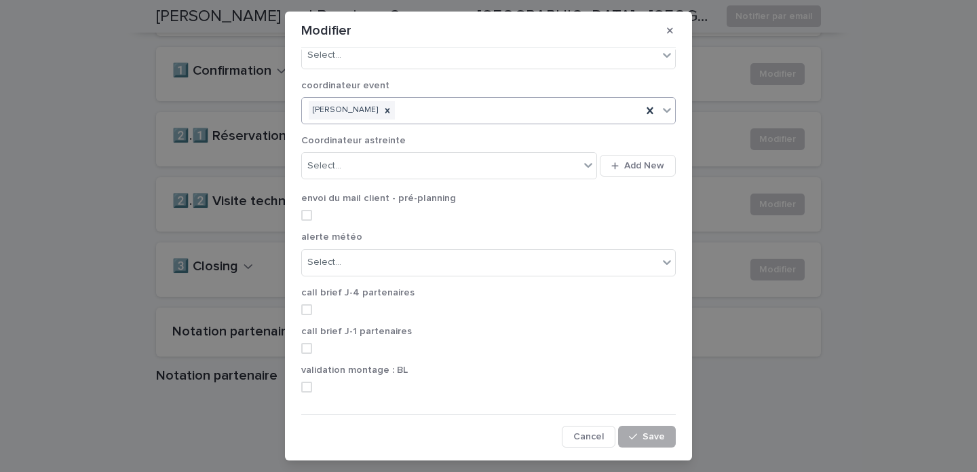
click at [642, 438] on div "button" at bounding box center [636, 437] width 14 height 10
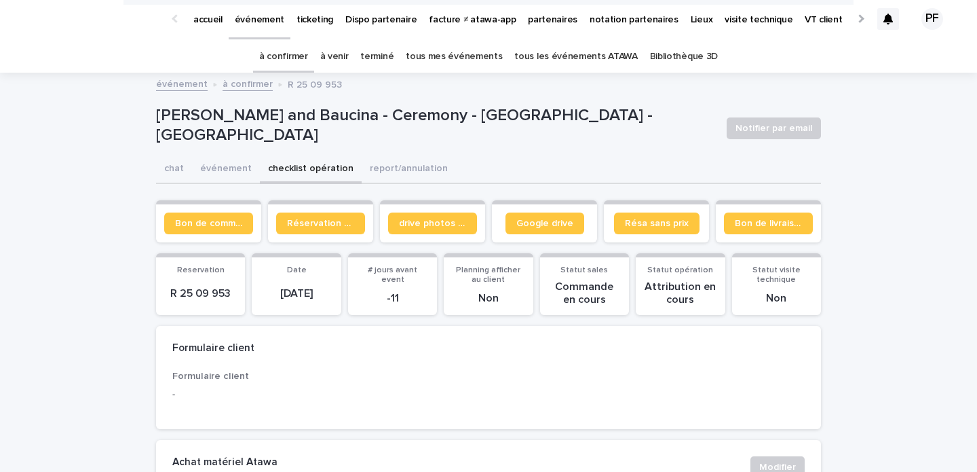
scroll to position [0, 0]
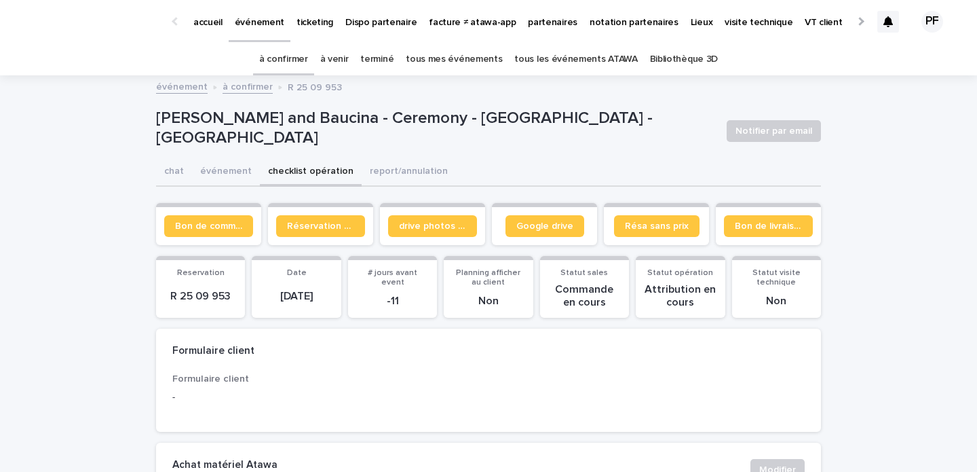
click at [349, 52] on link "à venir" at bounding box center [334, 59] width 29 height 32
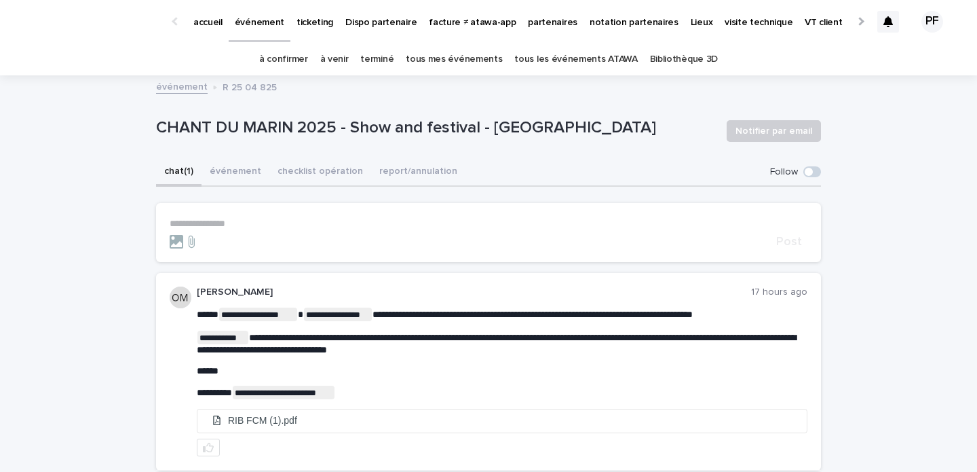
scroll to position [90, 0]
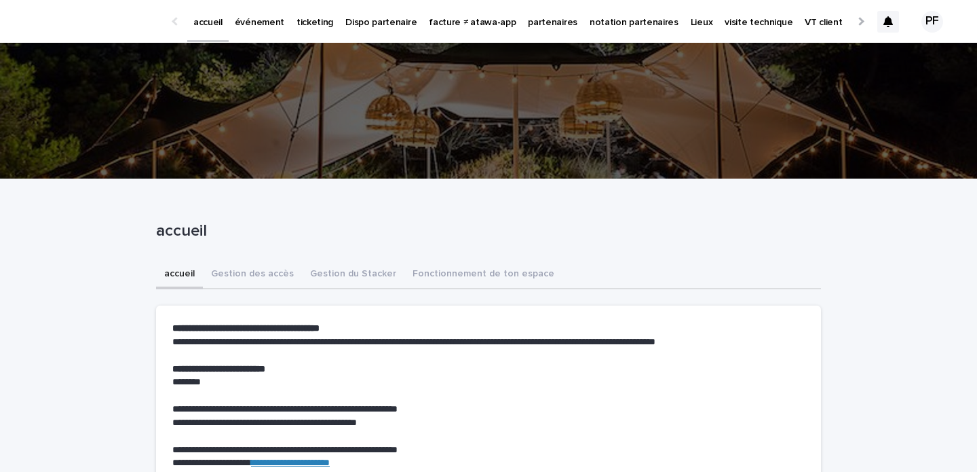
click at [549, 26] on p "partenaires" at bounding box center [553, 14] width 50 height 29
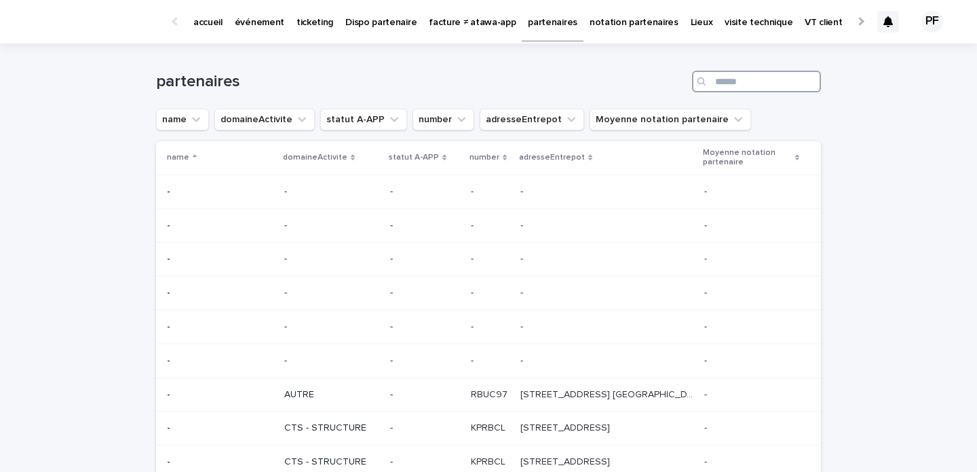
click at [745, 81] on input "Search" at bounding box center [756, 82] width 129 height 22
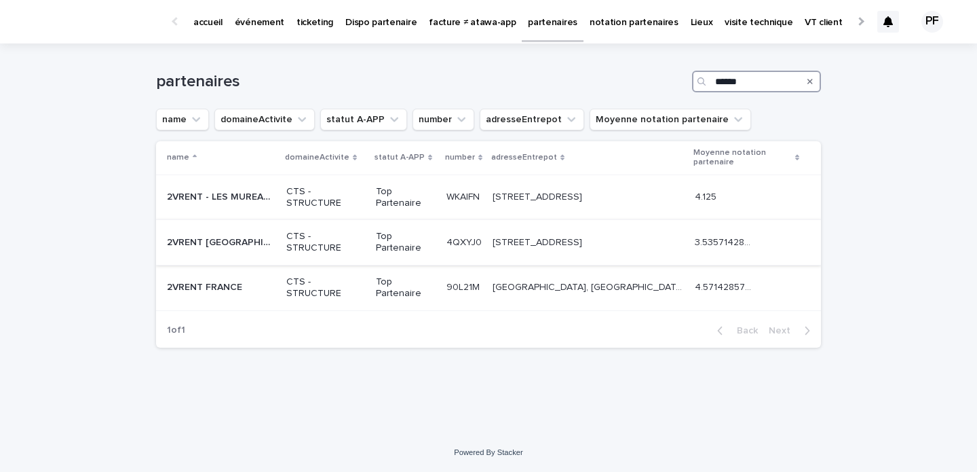
type input "******"
click at [222, 249] on div "2VRENT BELGIQUE 2VRENT [GEOGRAPHIC_DATA]" at bounding box center [221, 242] width 109 height 22
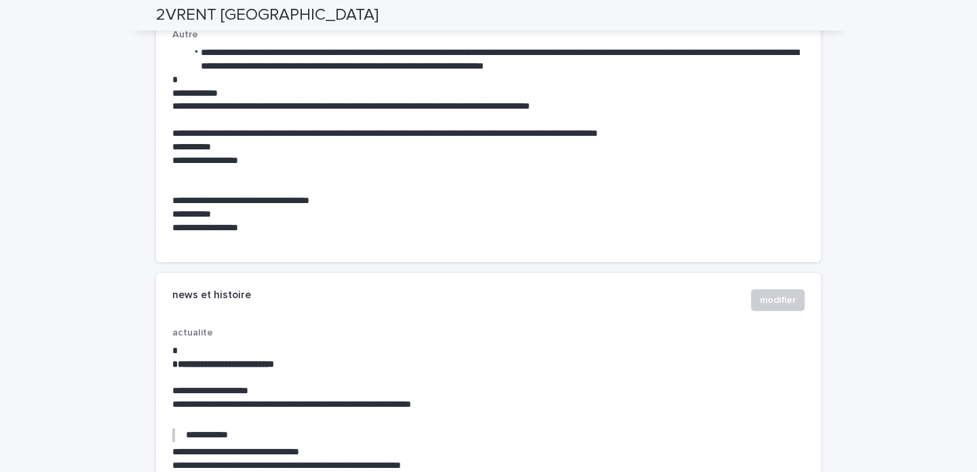
scroll to position [5574, 0]
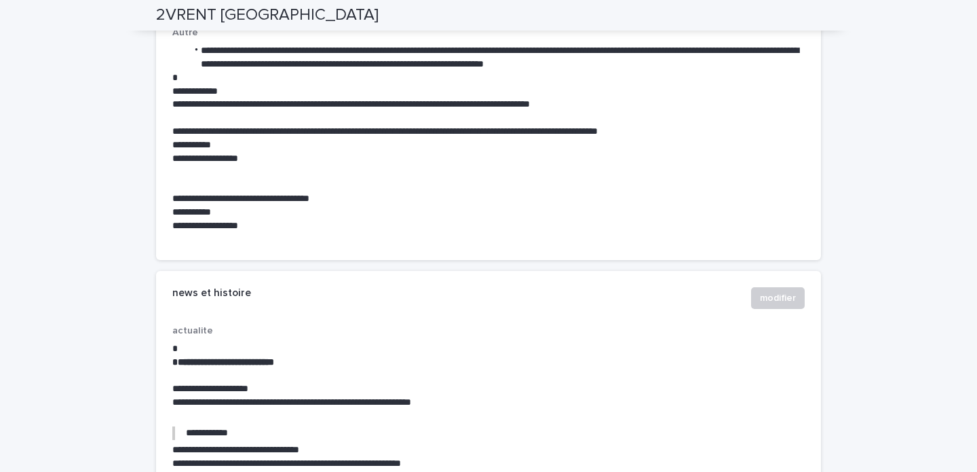
click at [595, 137] on p "**********" at bounding box center [488, 132] width 632 height 14
